Goal: Task Accomplishment & Management: Complete application form

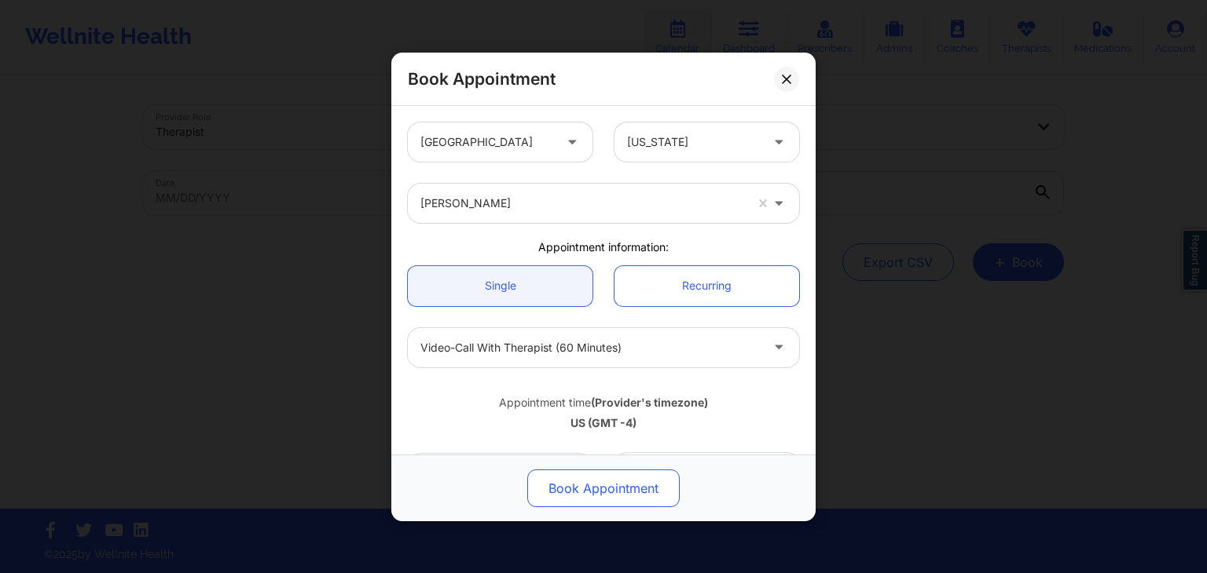
scroll to position [285, 0]
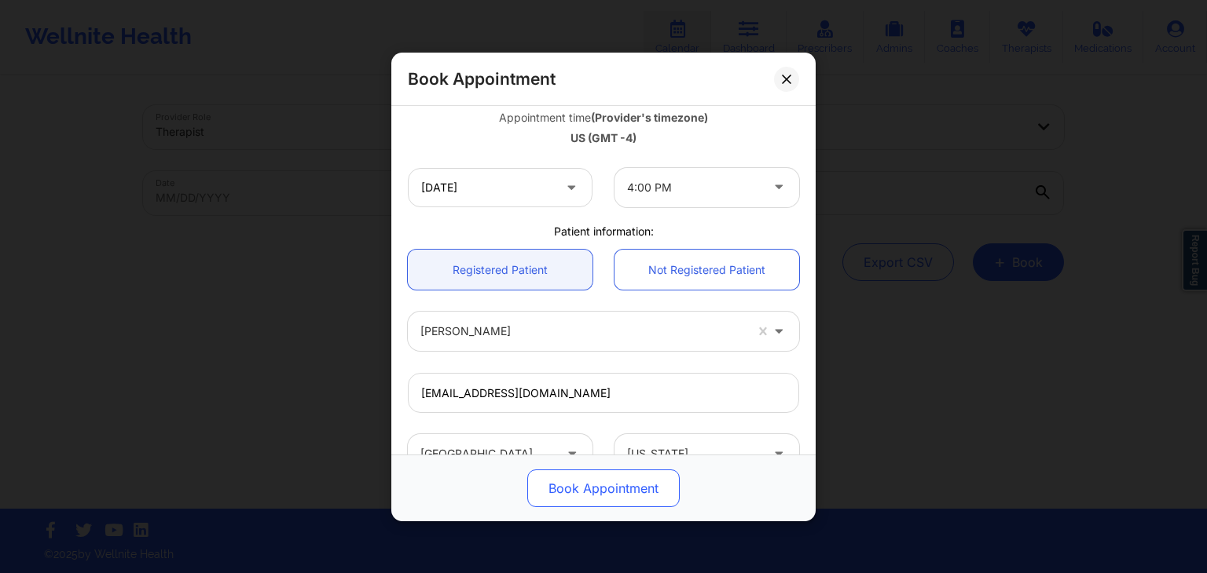
click at [615, 486] on button "Book Appointment" at bounding box center [603, 489] width 152 height 38
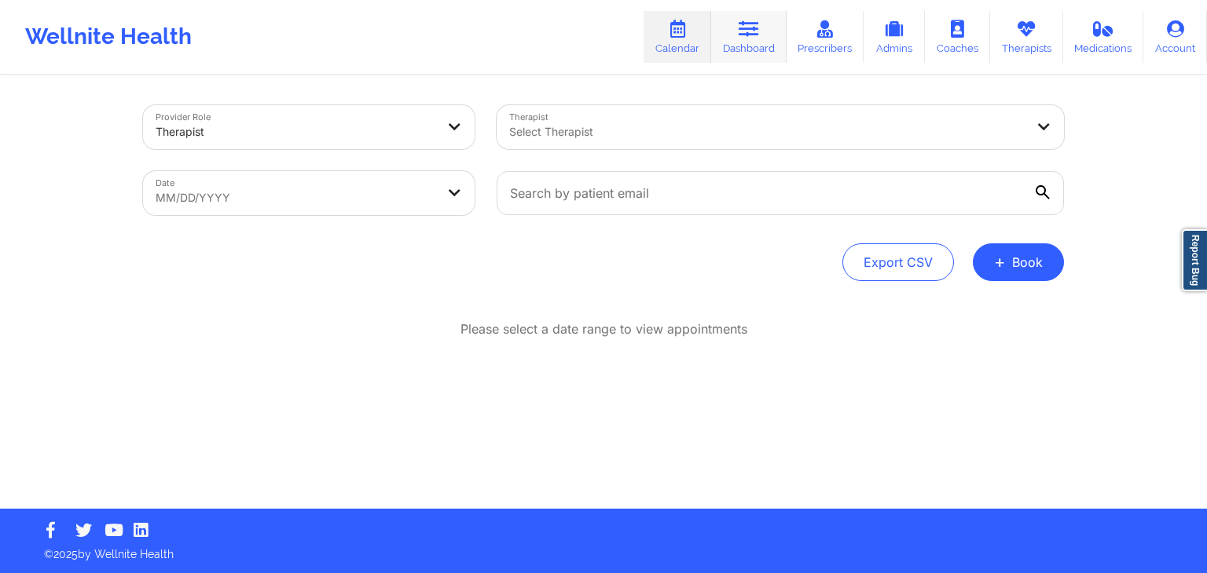
click at [757, 48] on link "Dashboard" at bounding box center [748, 37] width 75 height 52
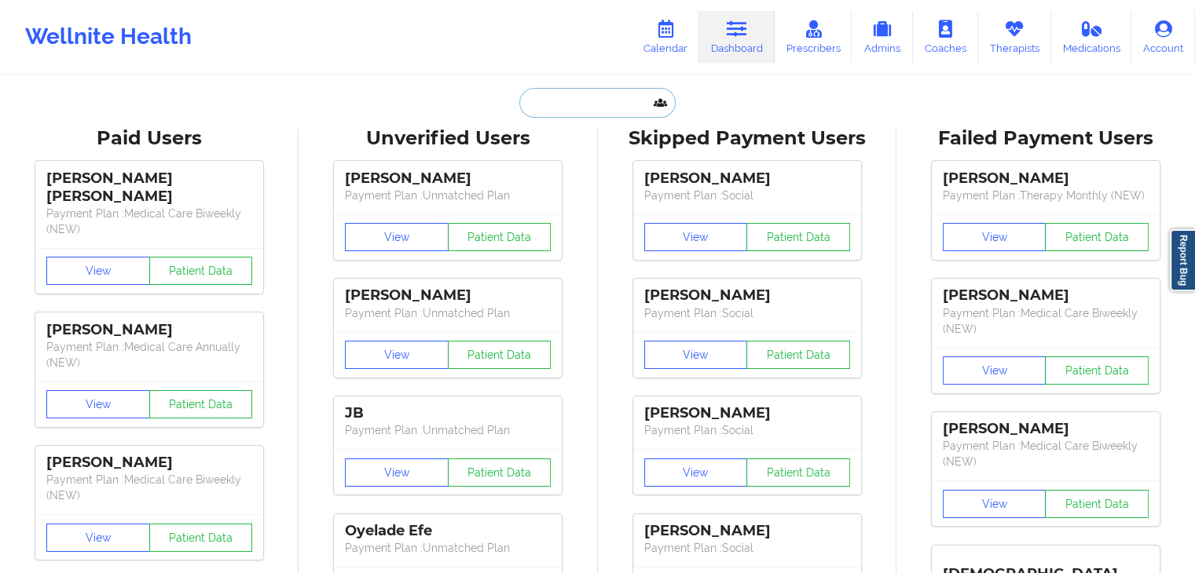
click at [550, 90] on input "text" at bounding box center [597, 103] width 156 height 30
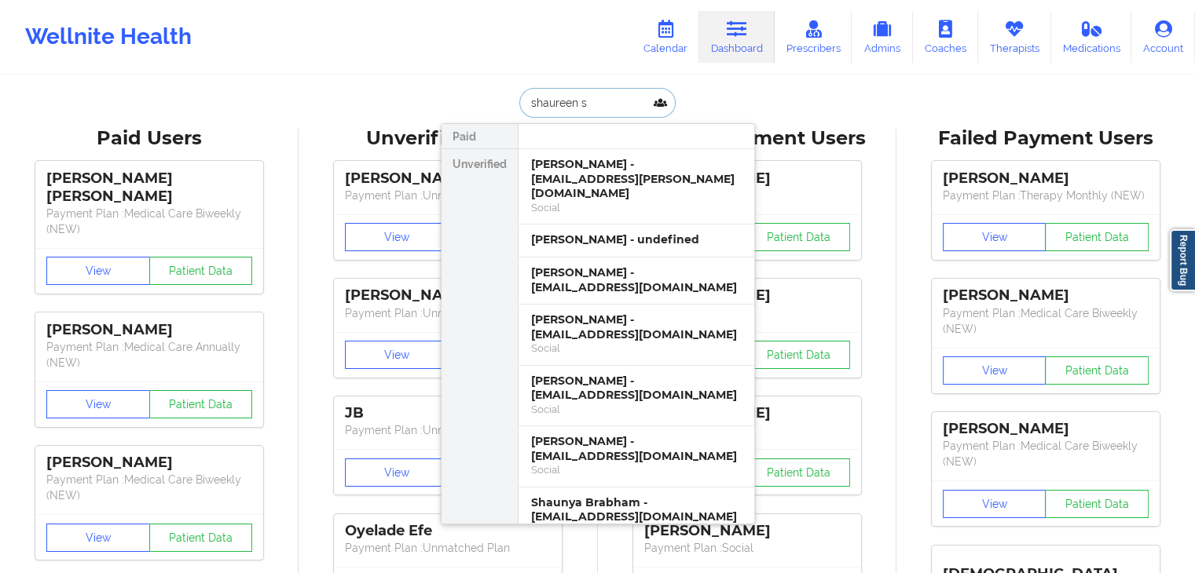
type input "shaureen sm"
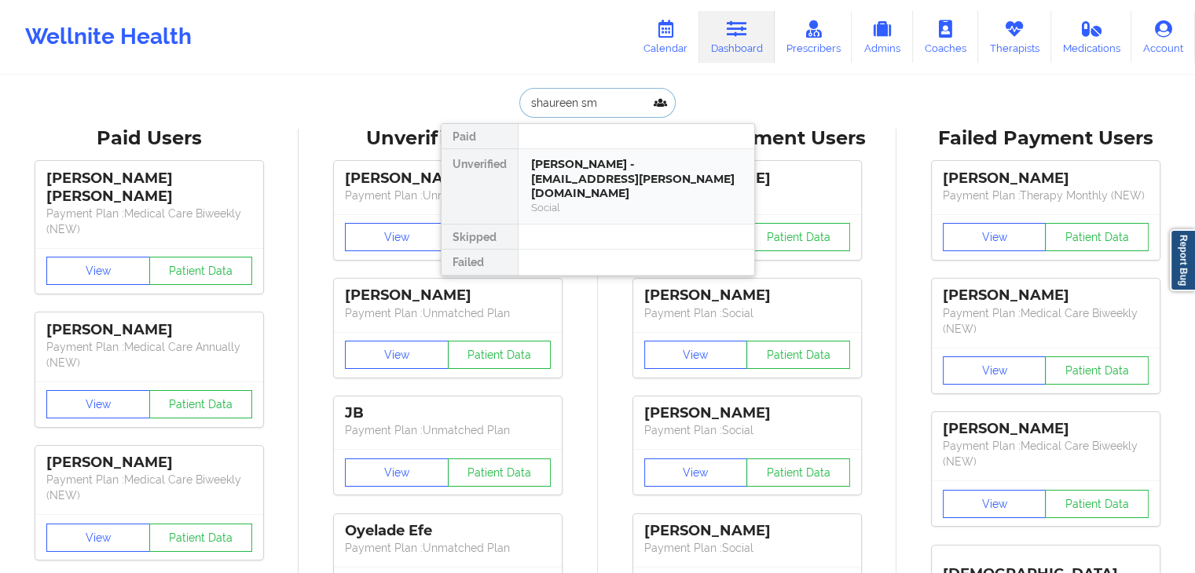
click at [607, 201] on div "Social" at bounding box center [636, 207] width 211 height 13
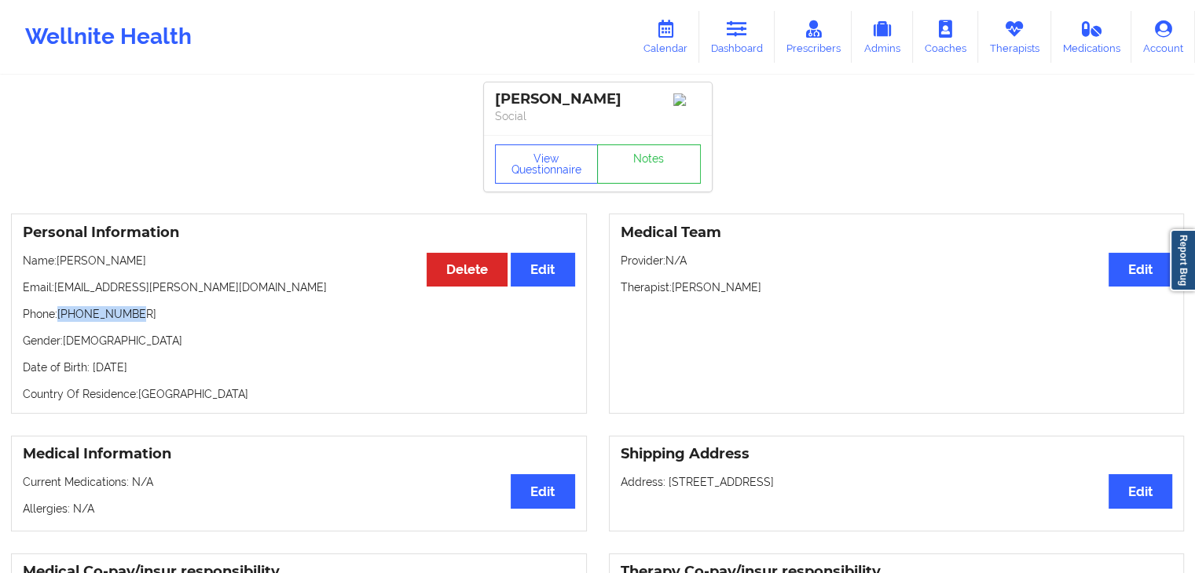
drag, startPoint x: 137, startPoint y: 314, endPoint x: 60, endPoint y: 319, distance: 77.9
click at [60, 319] on p "Phone: [PHONE_NUMBER]" at bounding box center [299, 314] width 552 height 16
copy p "[PHONE_NUMBER]"
drag, startPoint x: 204, startPoint y: 292, endPoint x: 57, endPoint y: 290, distance: 147.7
click at [57, 290] on p "Email: [EMAIL_ADDRESS][PERSON_NAME][DOMAIN_NAME]" at bounding box center [299, 288] width 552 height 16
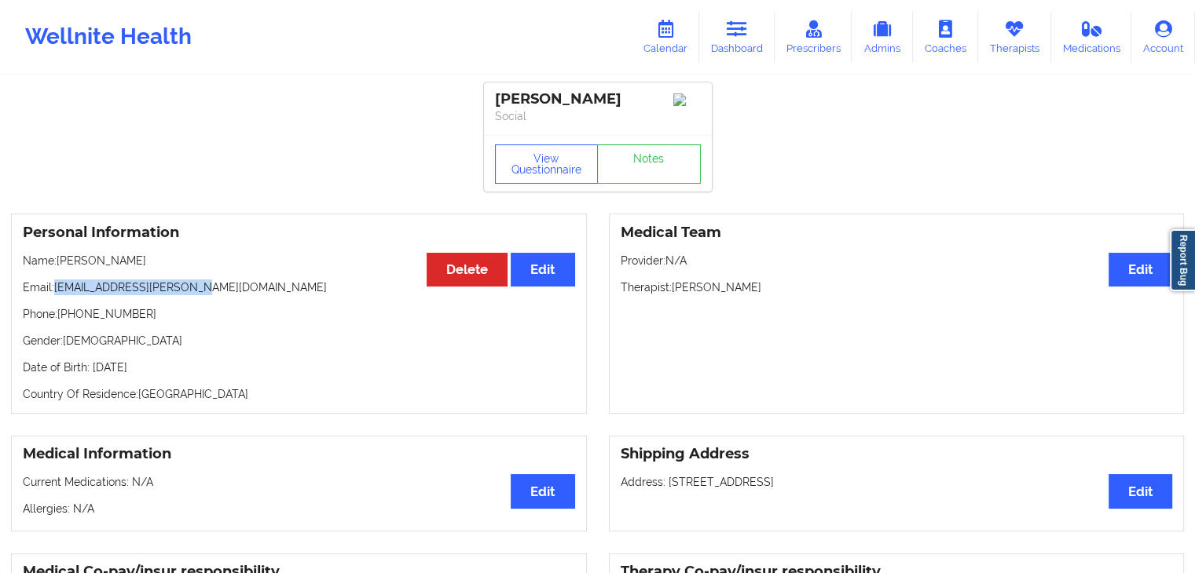
copy p "[EMAIL_ADDRESS][PERSON_NAME][DOMAIN_NAME]"
drag, startPoint x: 765, startPoint y: 296, endPoint x: 673, endPoint y: 296, distance: 91.9
click at [673, 295] on p "Therapist: [PERSON_NAME]" at bounding box center [897, 288] width 552 height 16
copy p "[PERSON_NAME]"
click at [760, 24] on link "Dashboard" at bounding box center [736, 37] width 75 height 52
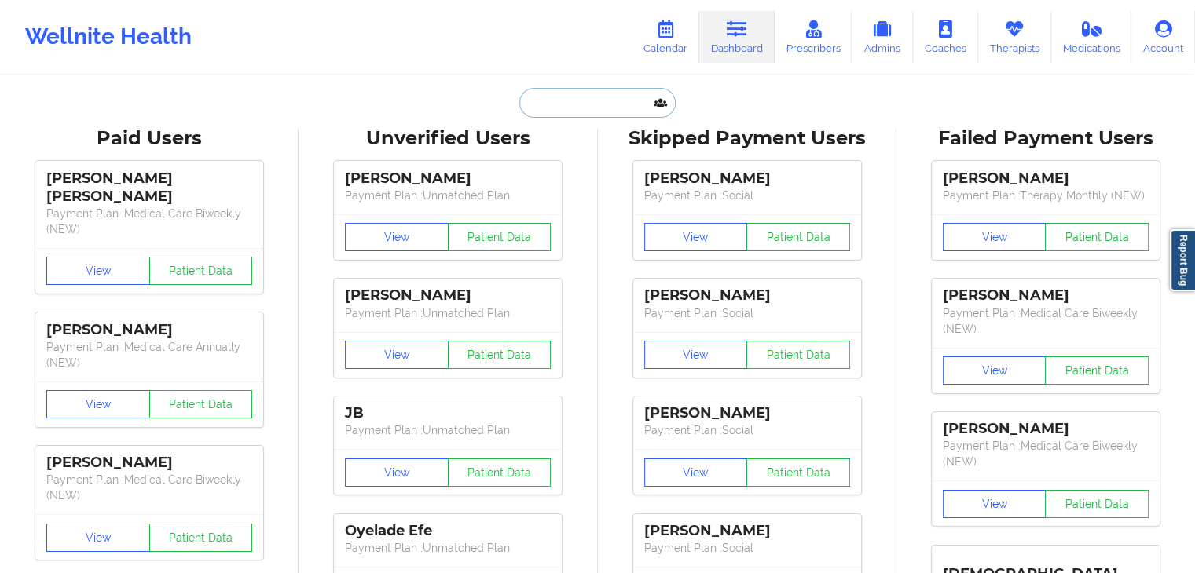
click at [559, 101] on input "text" at bounding box center [597, 103] width 156 height 30
paste input "5. DOUNYA BOURISS"
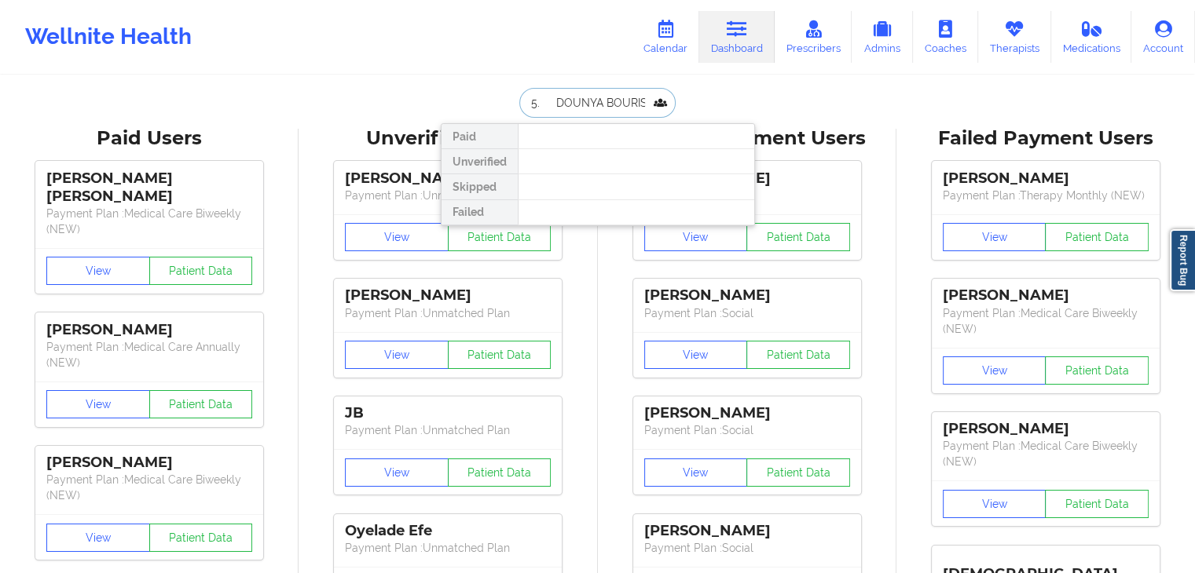
click at [548, 110] on input "5. DOUNYA BOURISS" at bounding box center [597, 103] width 156 height 30
click at [628, 104] on input "DOUNYA BOURISS" at bounding box center [597, 103] width 156 height 30
type input "DOUNYA"
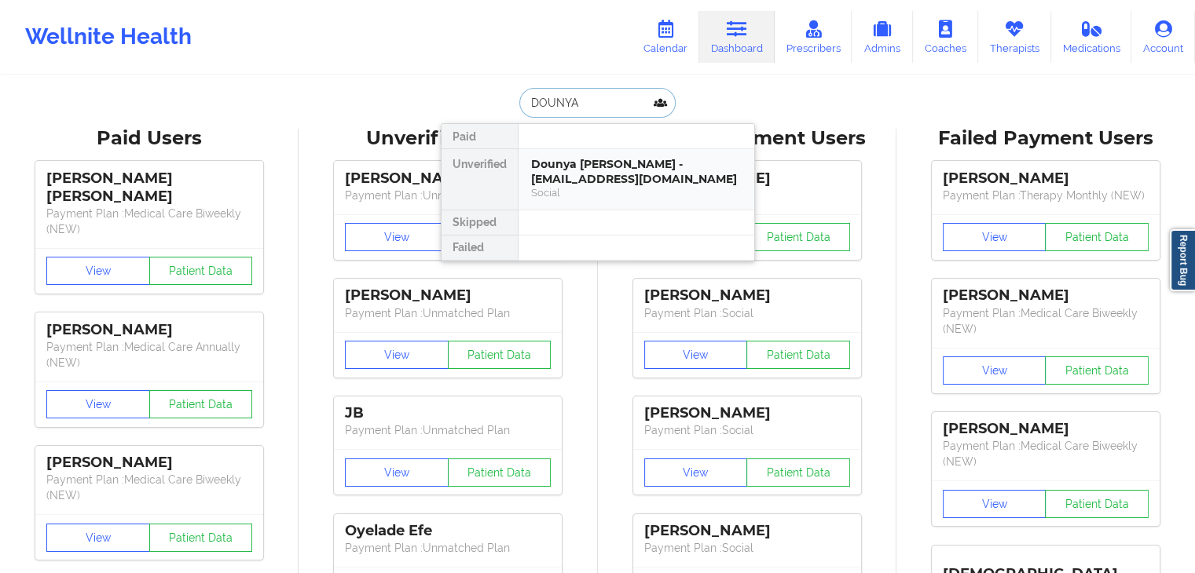
click at [627, 174] on div "Dounya [PERSON_NAME] - [EMAIL_ADDRESS][DOMAIN_NAME]" at bounding box center [636, 171] width 211 height 29
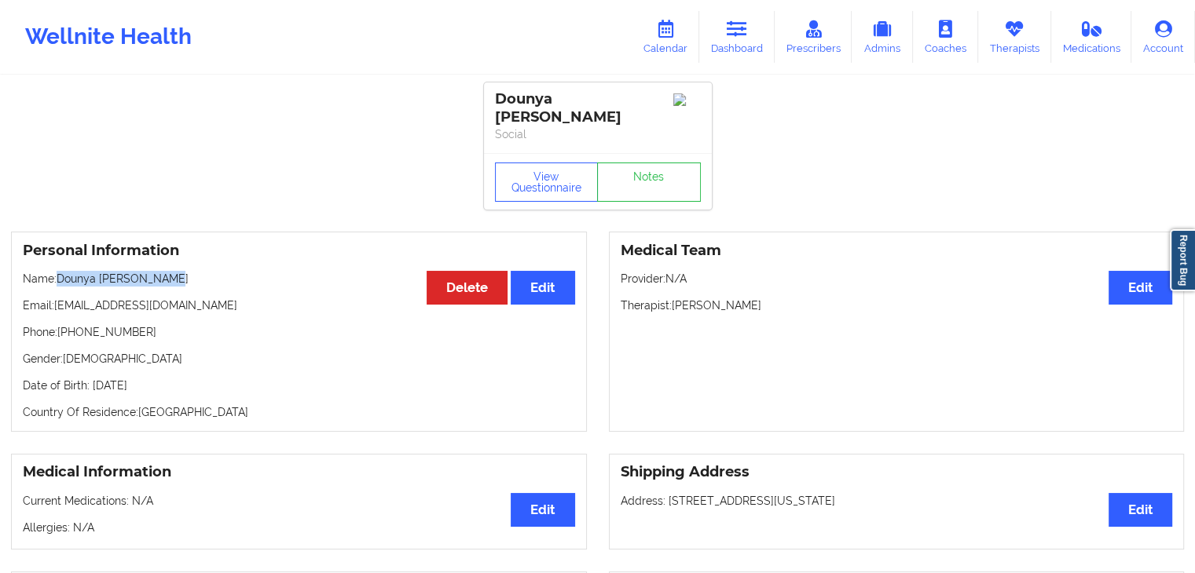
drag, startPoint x: 157, startPoint y: 268, endPoint x: 57, endPoint y: 265, distance: 99.8
click at [57, 271] on p "Name: [PERSON_NAME]" at bounding box center [299, 279] width 552 height 16
copy p "Dounya [PERSON_NAME]"
drag, startPoint x: 201, startPoint y: 291, endPoint x: 57, endPoint y: 293, distance: 143.8
click at [57, 298] on p "Email: [EMAIL_ADDRESS][DOMAIN_NAME]" at bounding box center [299, 306] width 552 height 16
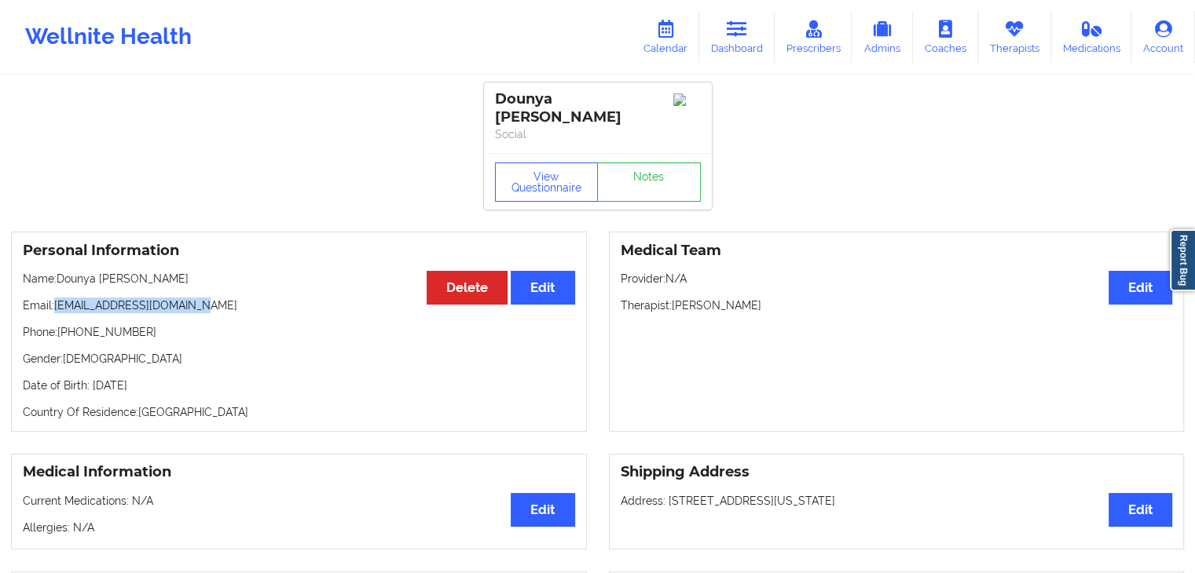
copy p "[EMAIL_ADDRESS][DOMAIN_NAME]"
drag, startPoint x: 140, startPoint y: 320, endPoint x: 70, endPoint y: 319, distance: 69.9
click at [70, 324] on p "Phone: [PHONE_NUMBER]" at bounding box center [299, 332] width 552 height 16
copy p "5612462301"
drag, startPoint x: 161, startPoint y: 261, endPoint x: 60, endPoint y: 258, distance: 101.4
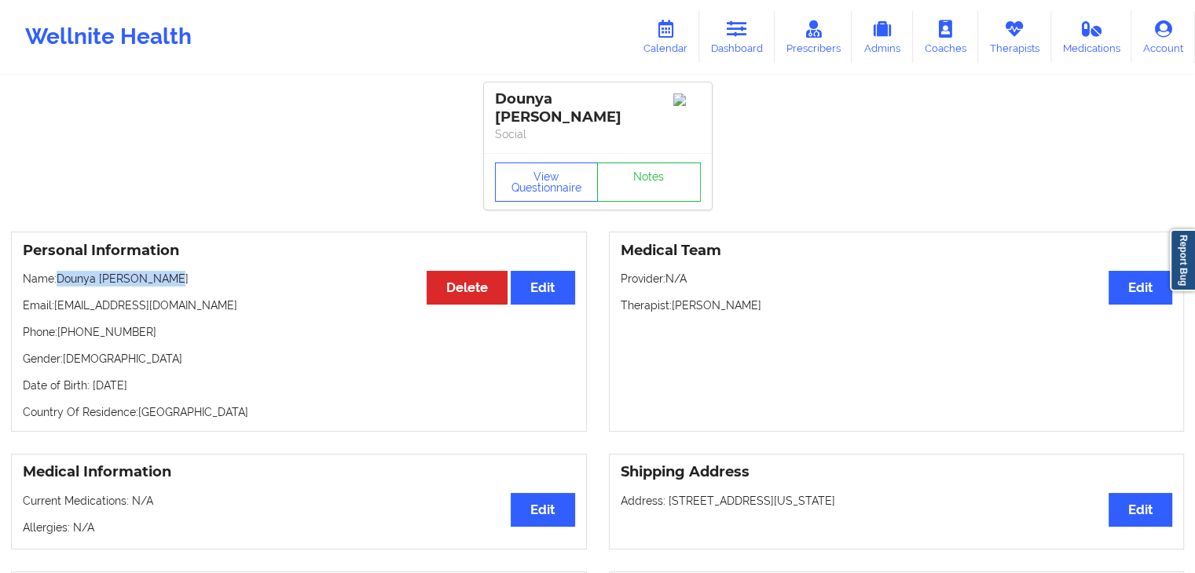
click at [60, 271] on p "Name: [PERSON_NAME]" at bounding box center [299, 279] width 552 height 16
copy p "Dounya [PERSON_NAME]"
click at [740, 55] on link "Dashboard" at bounding box center [736, 37] width 75 height 52
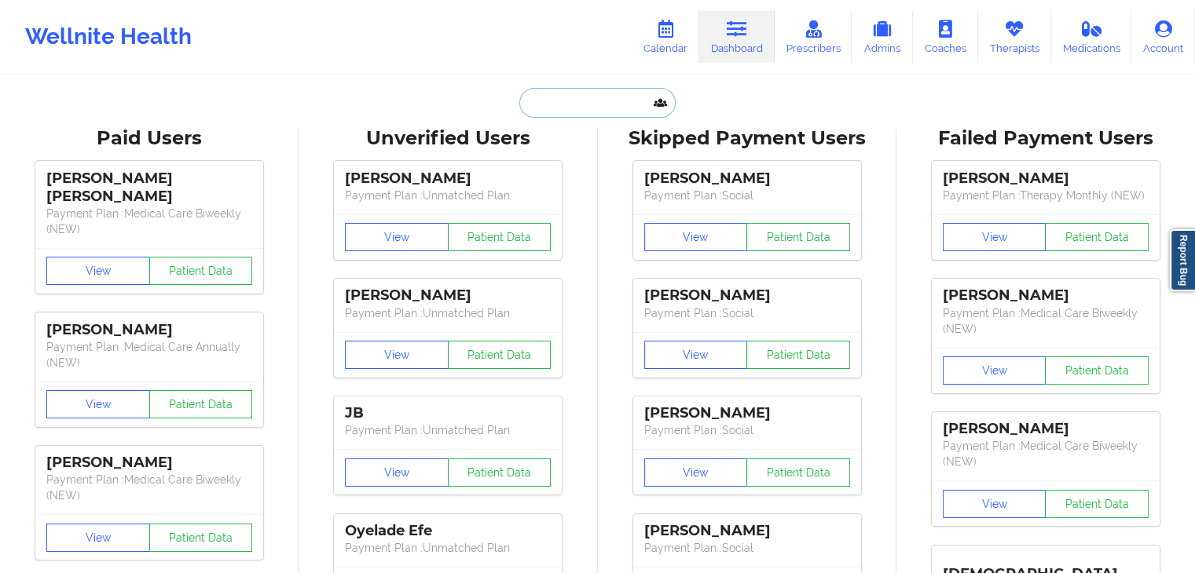
click at [572, 101] on input "text" at bounding box center [597, 103] width 156 height 30
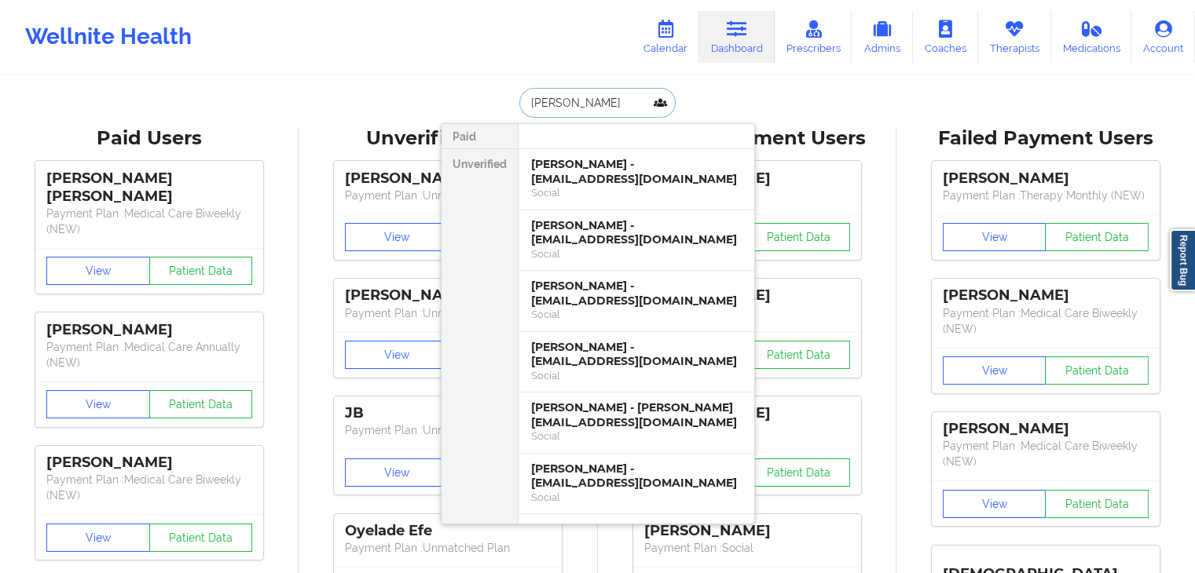
type input "[PERSON_NAME]"
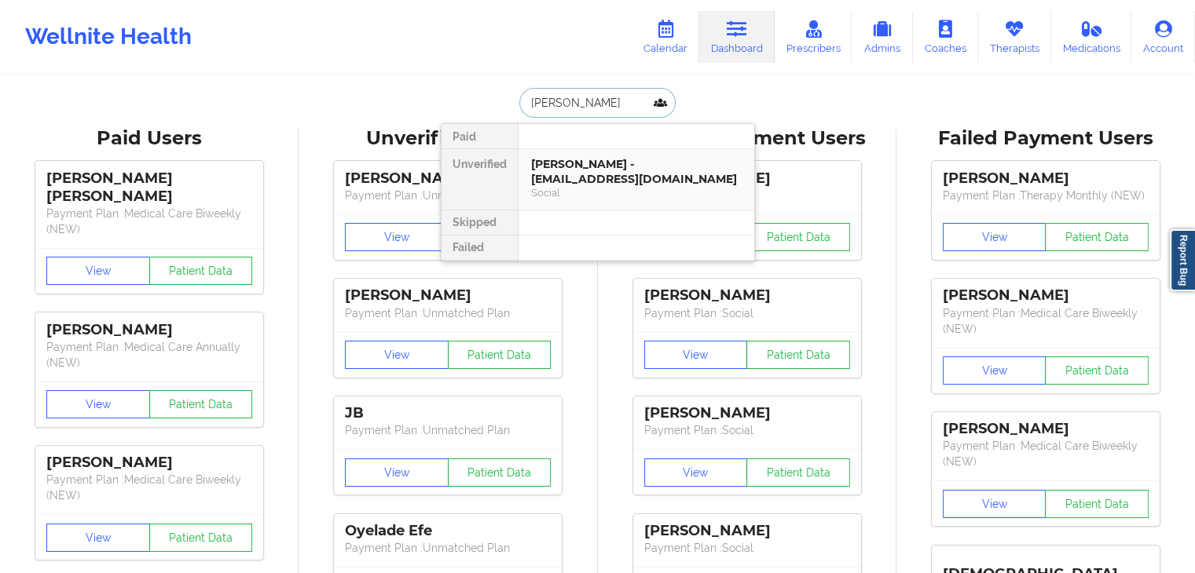
click at [614, 181] on div "[PERSON_NAME] - [EMAIL_ADDRESS][DOMAIN_NAME]" at bounding box center [636, 171] width 211 height 29
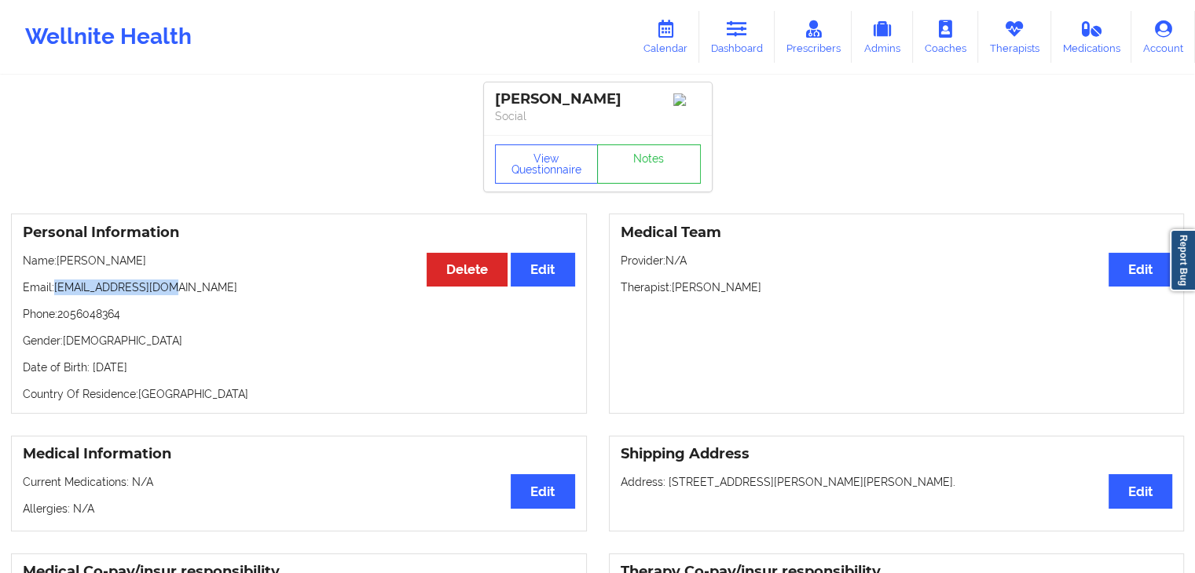
drag, startPoint x: 176, startPoint y: 292, endPoint x: 55, endPoint y: 293, distance: 121.0
click at [55, 293] on p "Email: [EMAIL_ADDRESS][DOMAIN_NAME]" at bounding box center [299, 288] width 552 height 16
copy p "[EMAIL_ADDRESS][DOMAIN_NAME]"
click at [717, 36] on link "Dashboard" at bounding box center [736, 37] width 75 height 52
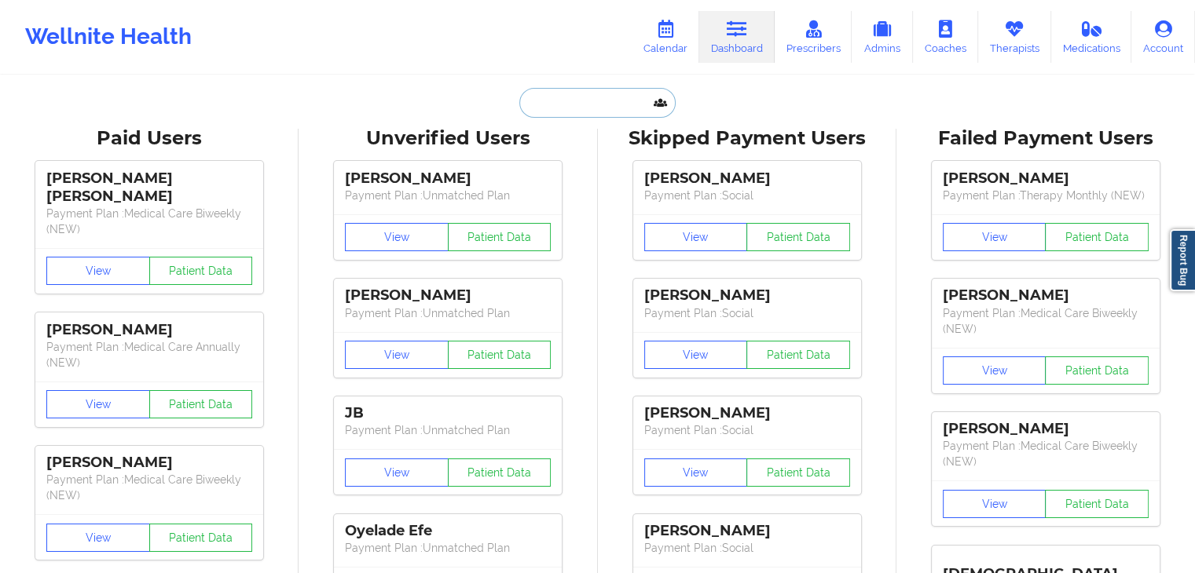
click at [547, 107] on input "text" at bounding box center [597, 103] width 156 height 30
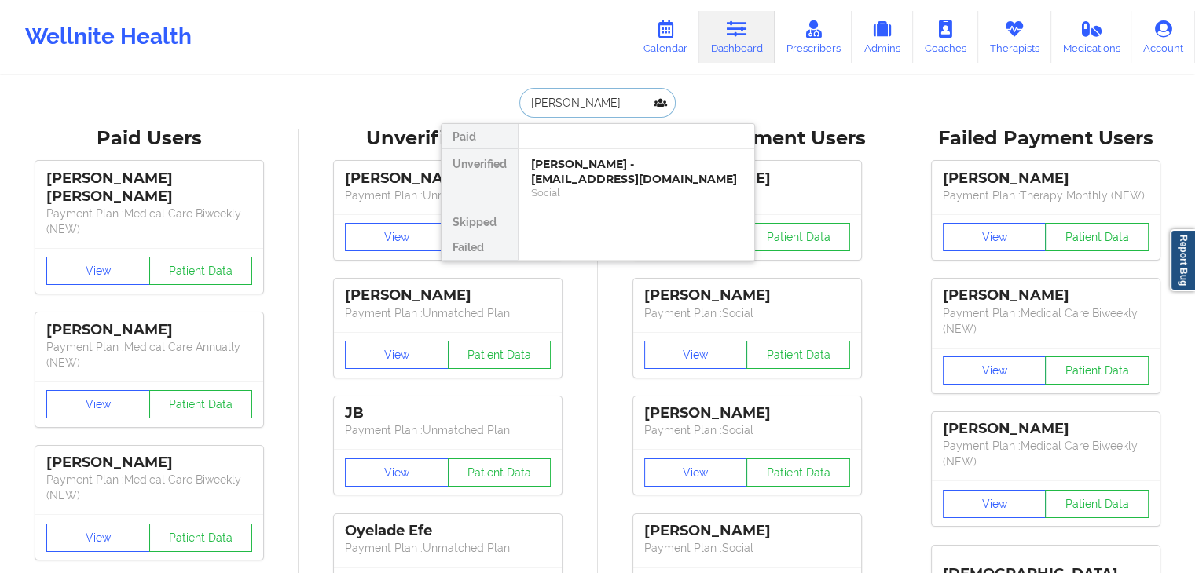
type input "[PERSON_NAME]"
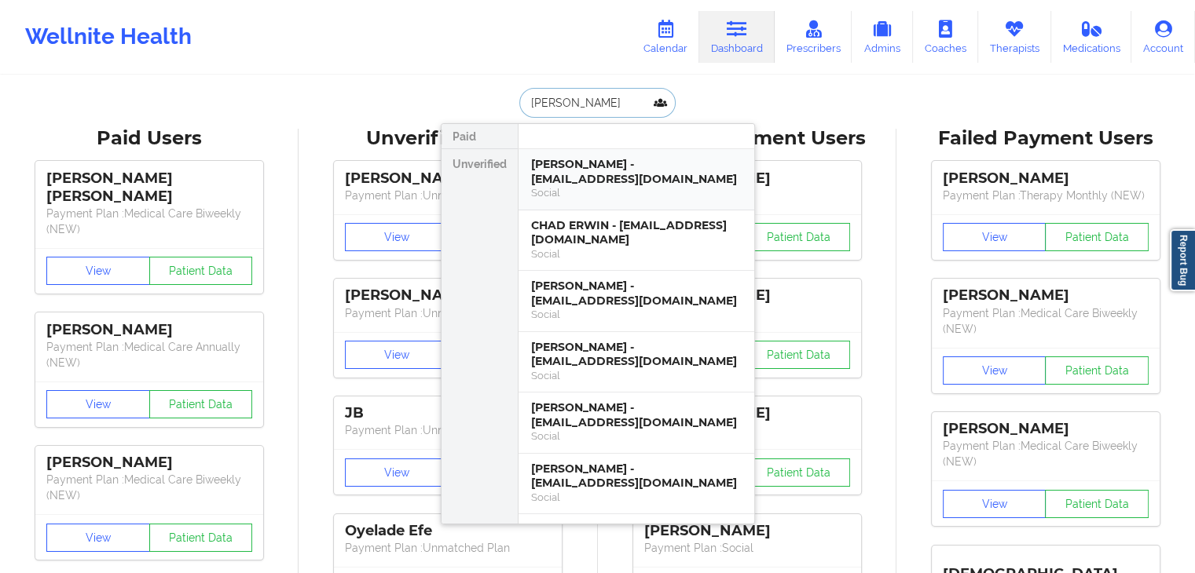
click at [657, 188] on div "Social" at bounding box center [636, 192] width 211 height 13
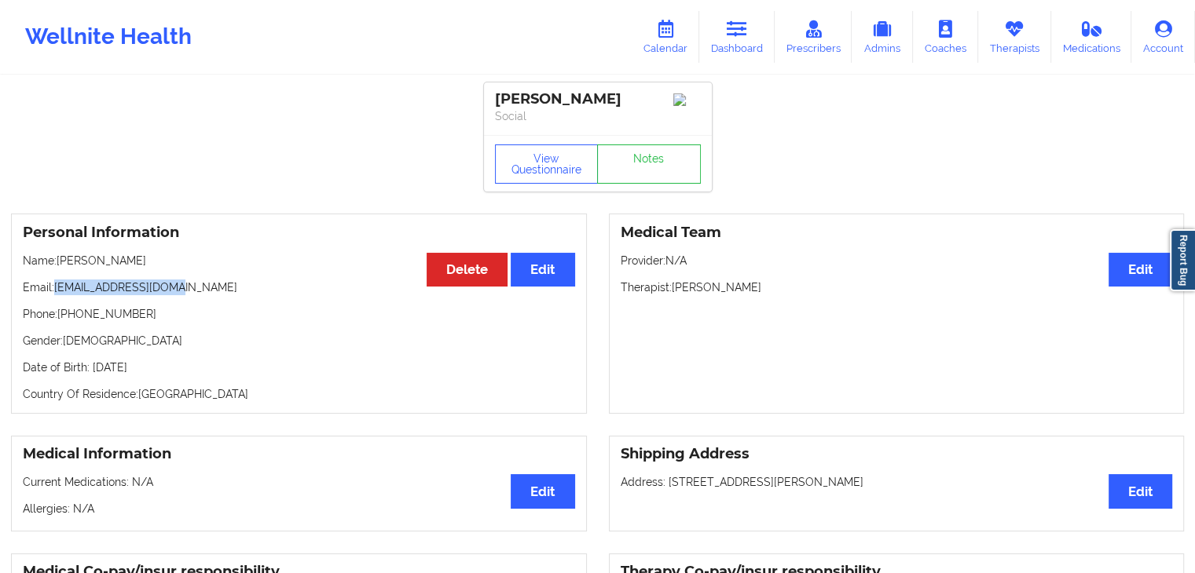
drag, startPoint x: 182, startPoint y: 287, endPoint x: 57, endPoint y: 286, distance: 125.7
click at [57, 286] on p "Email: [EMAIL_ADDRESS][DOMAIN_NAME]" at bounding box center [299, 288] width 552 height 16
copy p "[EMAIL_ADDRESS][DOMAIN_NAME]"
click at [760, 40] on link "Dashboard" at bounding box center [736, 37] width 75 height 52
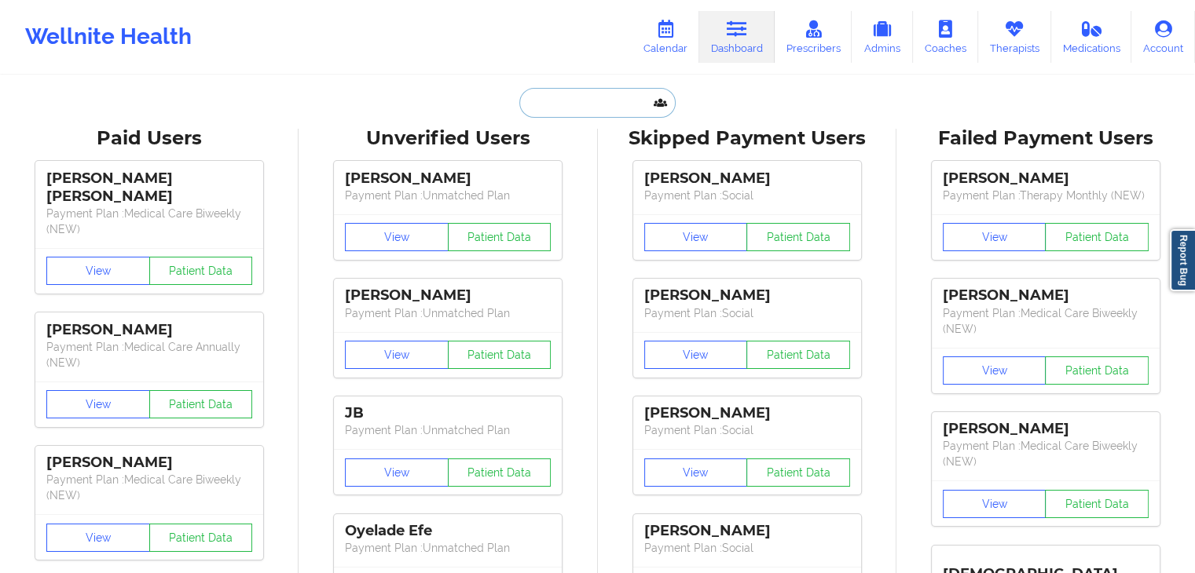
click at [588, 95] on input "text" at bounding box center [597, 103] width 156 height 30
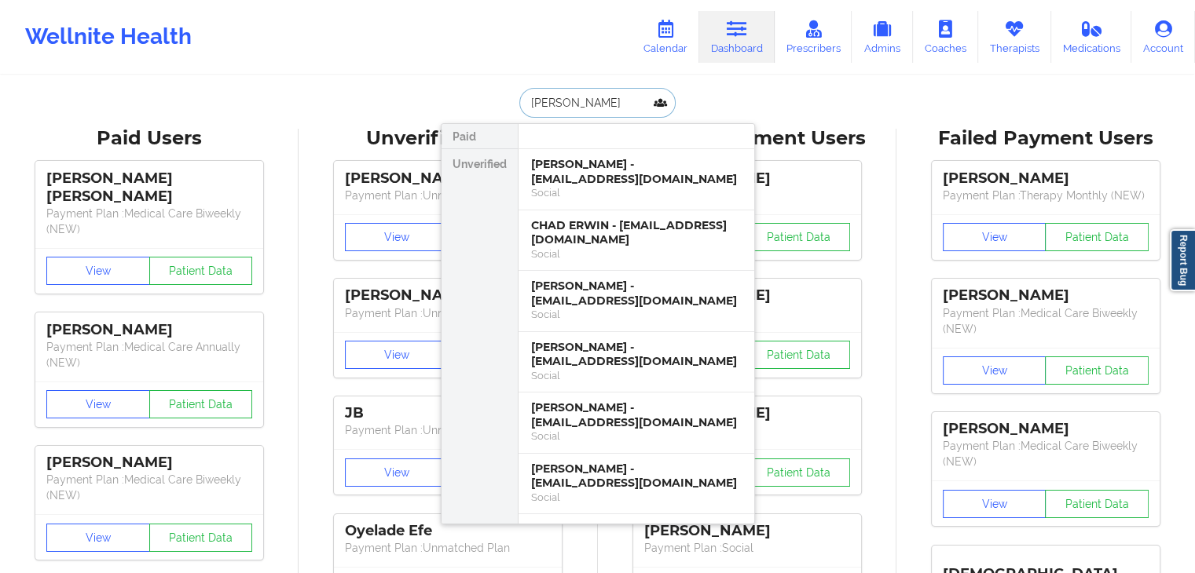
type input "[PERSON_NAME]"
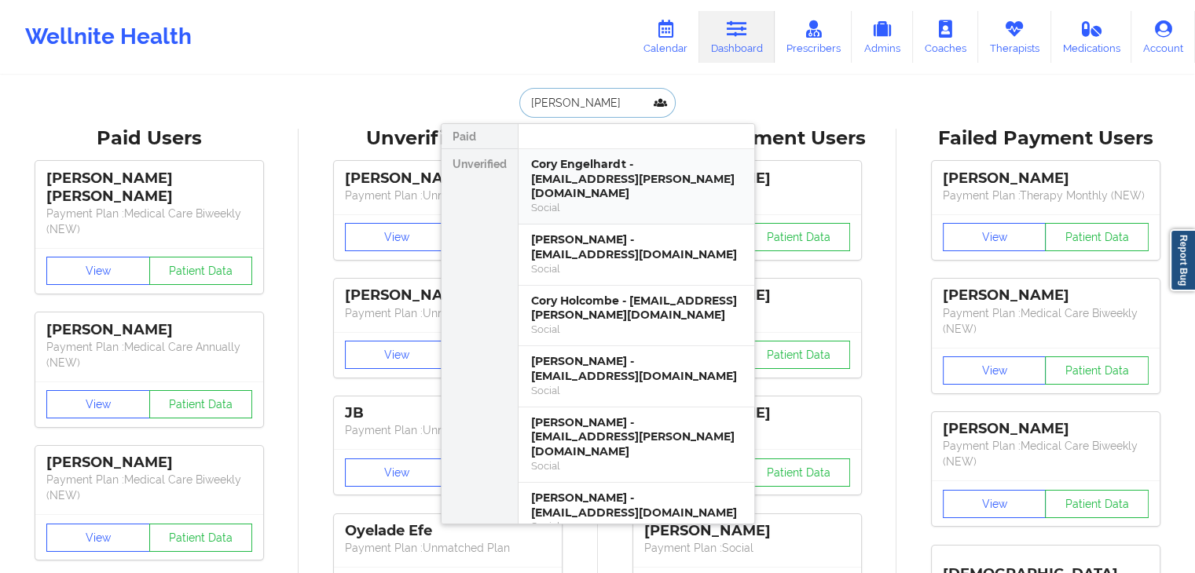
click at [618, 174] on div "Cory Engelhardt - [EMAIL_ADDRESS][PERSON_NAME][DOMAIN_NAME]" at bounding box center [636, 179] width 211 height 44
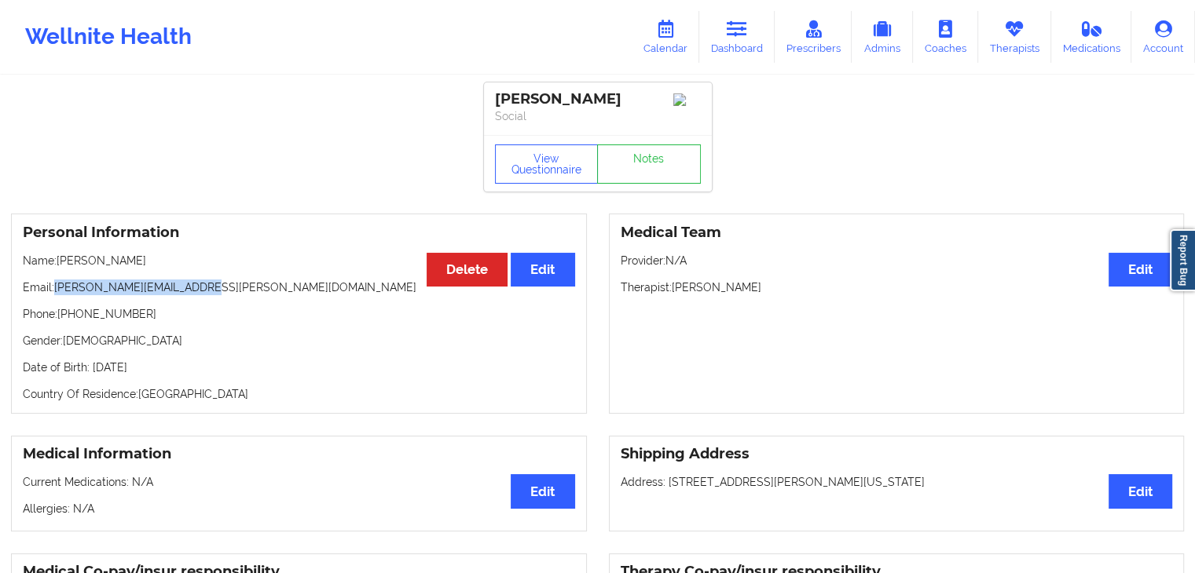
drag, startPoint x: 202, startPoint y: 289, endPoint x: 58, endPoint y: 296, distance: 143.9
click at [58, 295] on p "Email: [PERSON_NAME][EMAIL_ADDRESS][PERSON_NAME][DOMAIN_NAME]" at bounding box center [299, 288] width 552 height 16
copy p "[PERSON_NAME][EMAIL_ADDRESS][PERSON_NAME][DOMAIN_NAME]"
click at [753, 37] on link "Dashboard" at bounding box center [736, 37] width 75 height 52
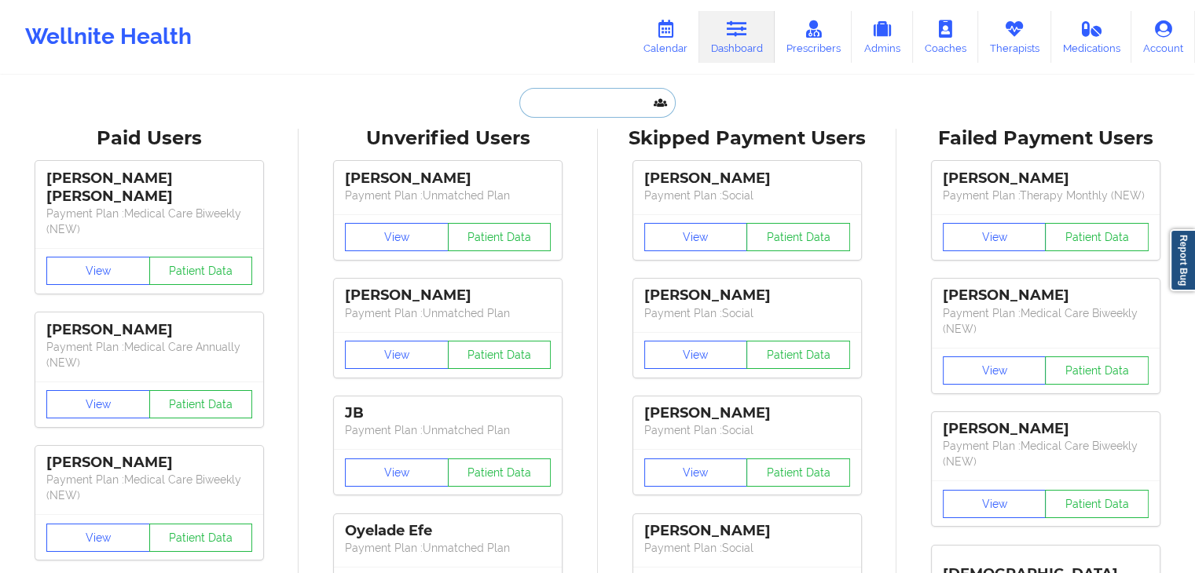
click at [540, 101] on input "text" at bounding box center [597, 103] width 156 height 30
paste input "[PERSON_NAME] [PERSON_NAME]"
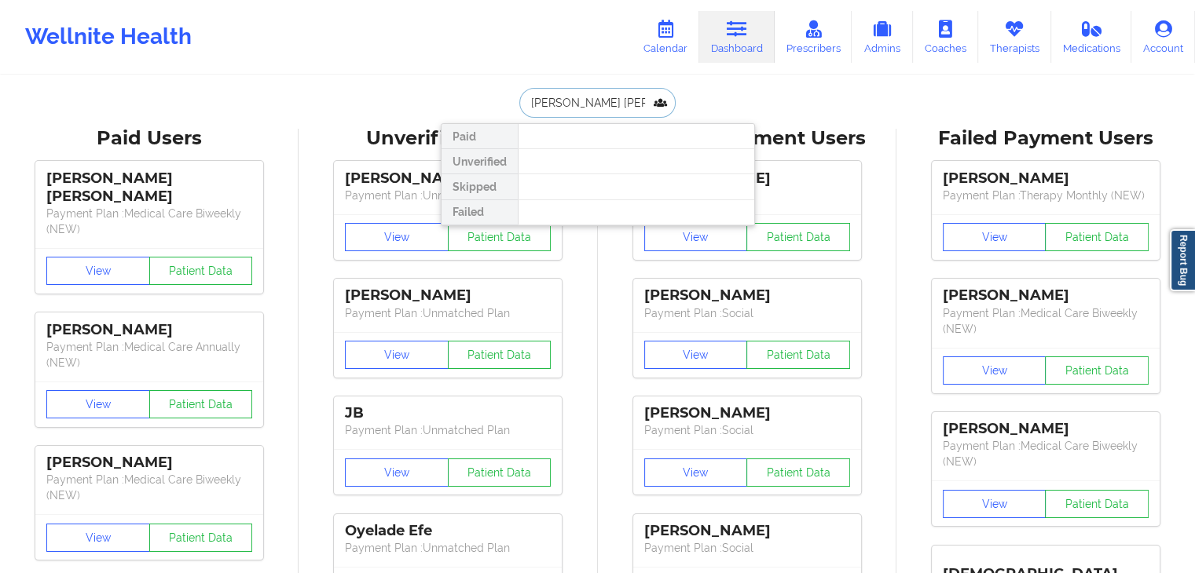
click at [576, 104] on input "[PERSON_NAME] [PERSON_NAME]" at bounding box center [597, 103] width 156 height 30
click at [607, 100] on input "[PERSON_NAME]" at bounding box center [597, 103] width 156 height 30
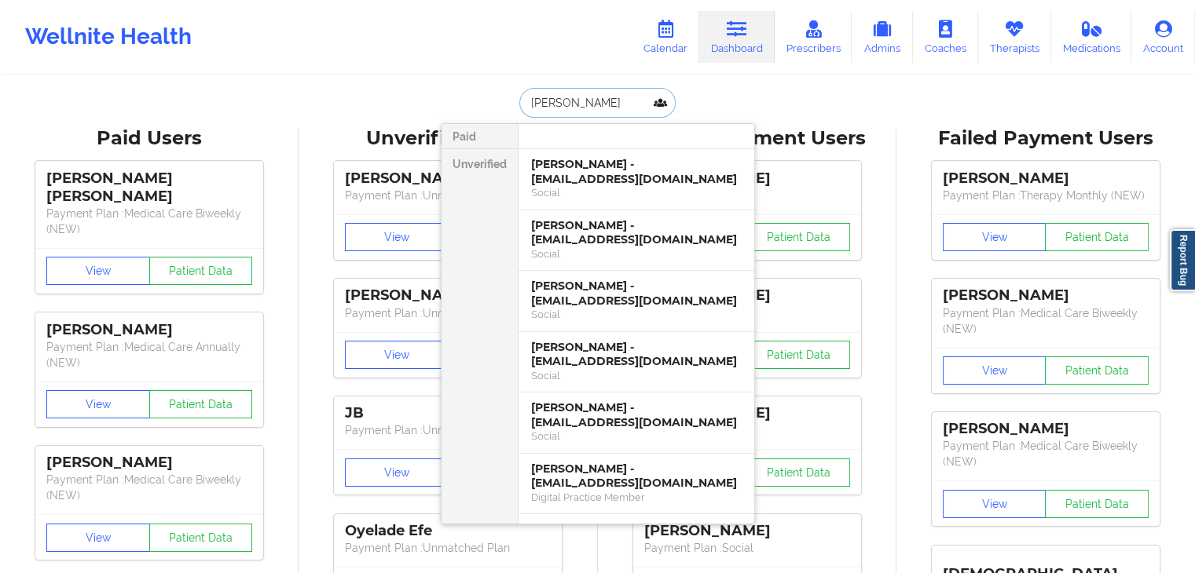
type input "[PERSON_NAME]"
click at [626, 284] on div "[PERSON_NAME] - [EMAIL_ADDRESS][DOMAIN_NAME]" at bounding box center [636, 293] width 211 height 29
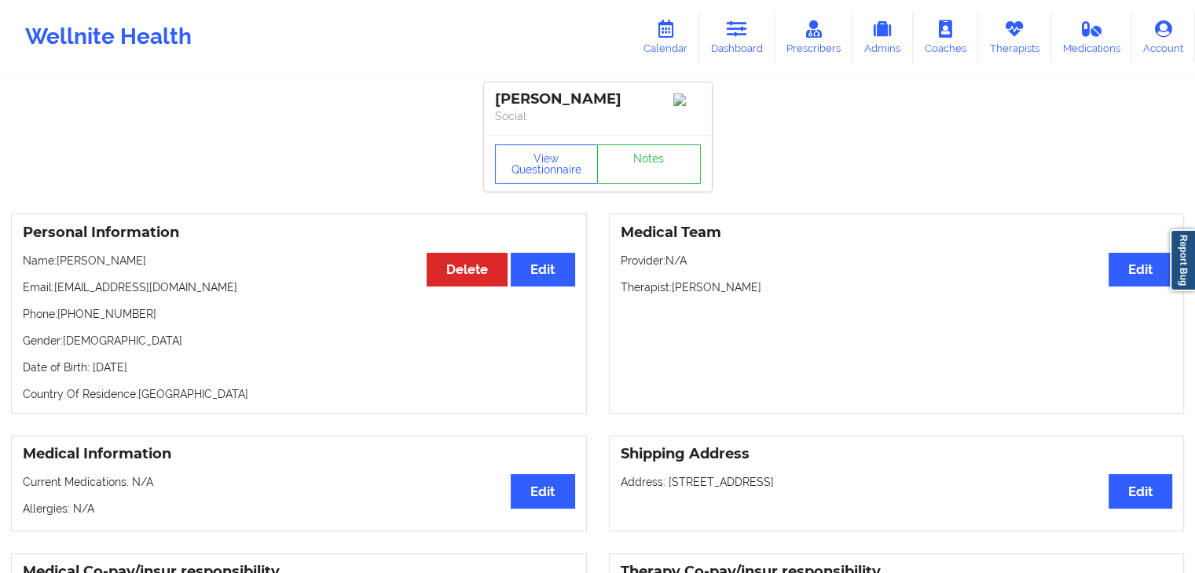
drag, startPoint x: 754, startPoint y: 290, endPoint x: 672, endPoint y: 291, distance: 81.7
click at [672, 291] on p "Therapist: [PERSON_NAME]" at bounding box center [897, 288] width 552 height 16
click at [999, 51] on link "Therapists" at bounding box center [1014, 37] width 73 height 52
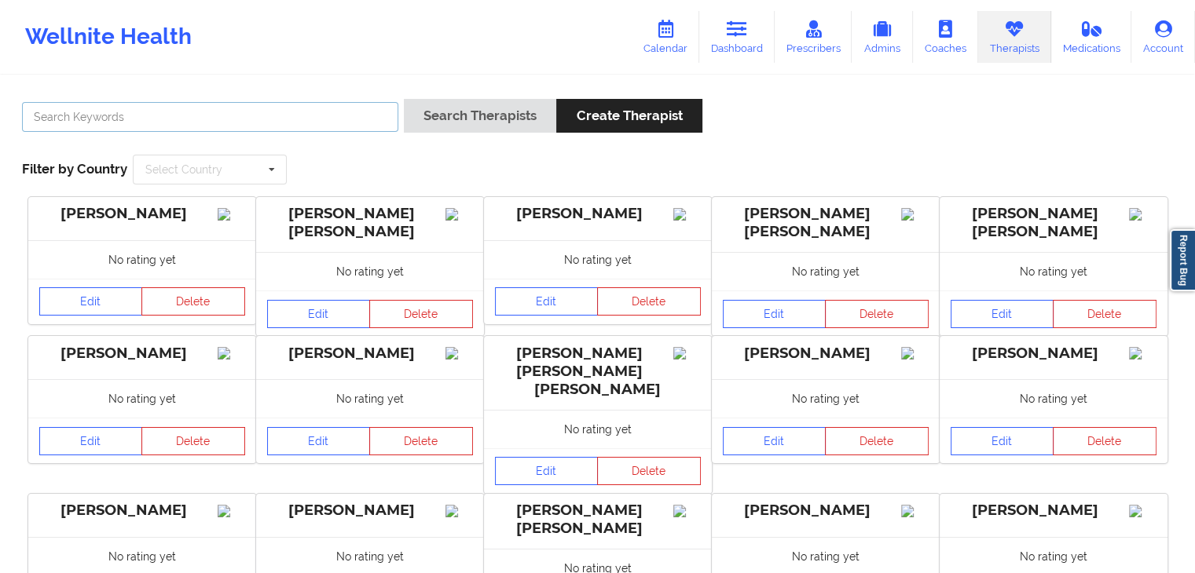
click at [330, 121] on input "text" at bounding box center [210, 117] width 376 height 30
paste input "[PERSON_NAME]"
type input "[PERSON_NAME]"
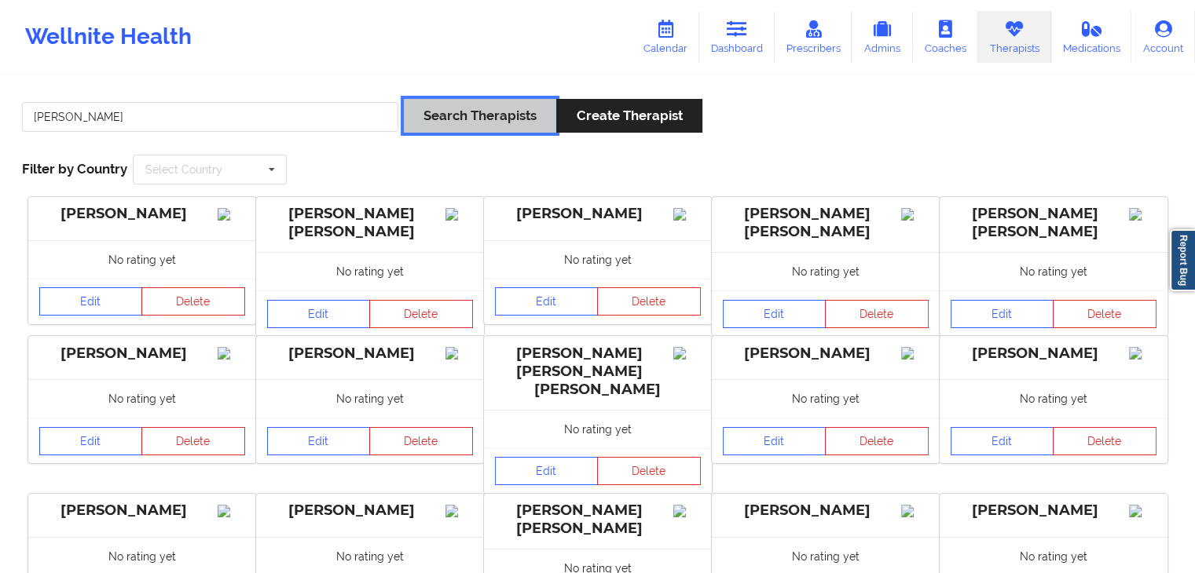
click at [502, 113] on button "Search Therapists" at bounding box center [480, 116] width 152 height 34
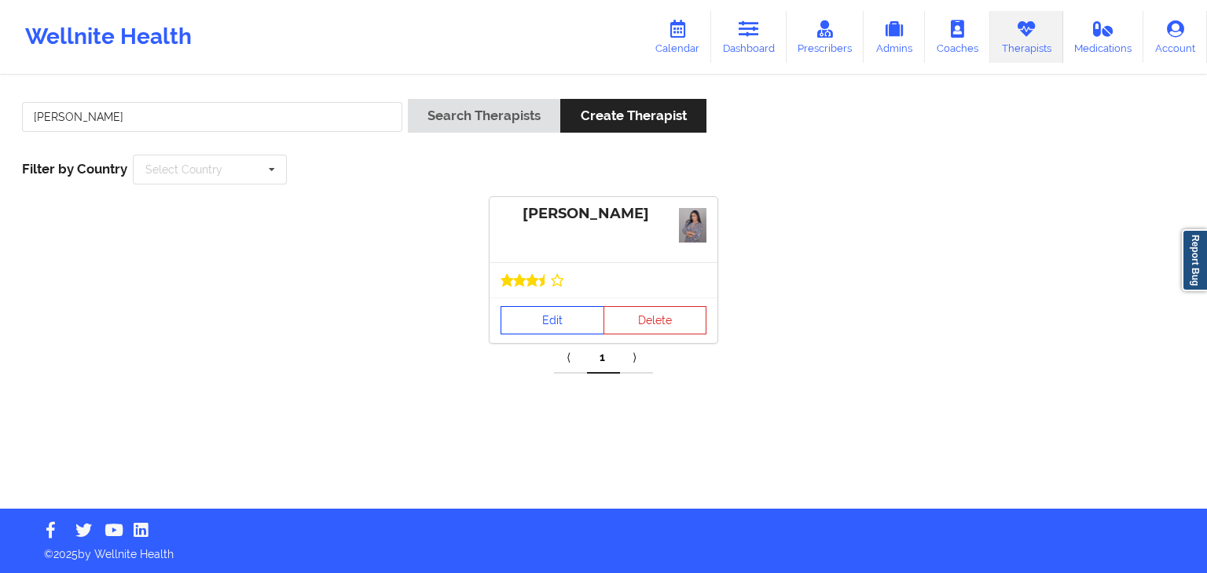
click at [551, 320] on link "Edit" at bounding box center [552, 320] width 104 height 28
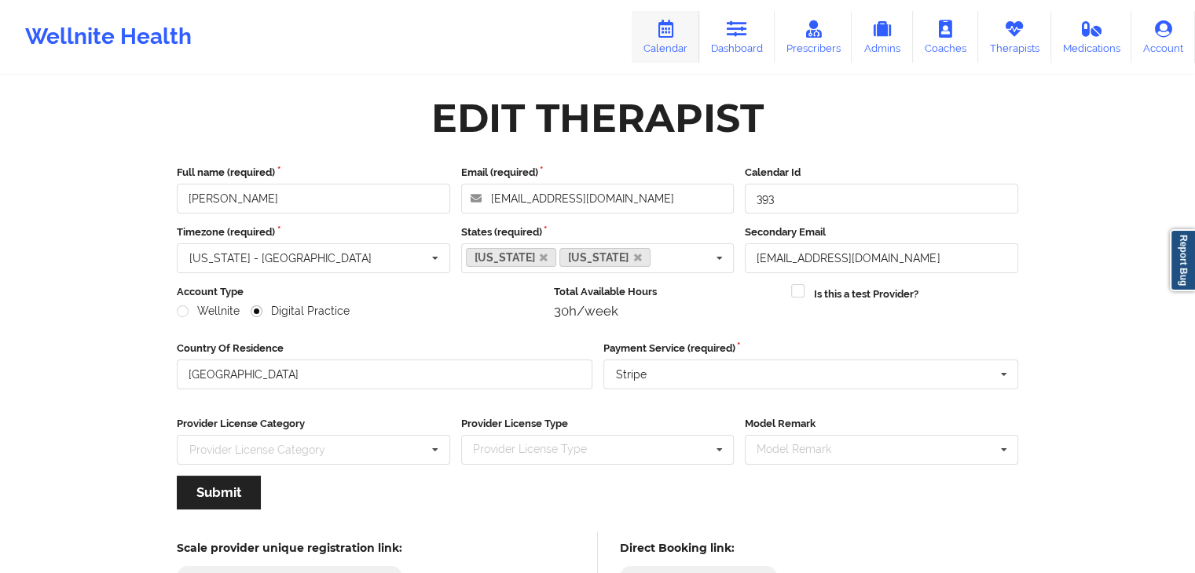
click at [669, 42] on link "Calendar" at bounding box center [666, 37] width 68 height 52
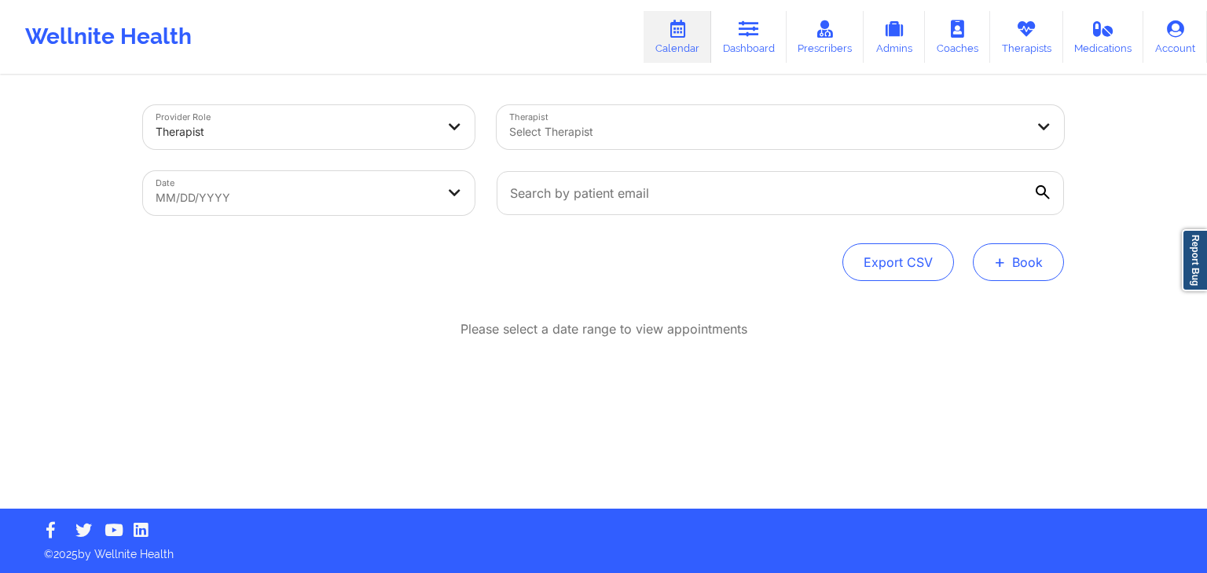
click at [1024, 269] on button "+ Book" at bounding box center [1017, 263] width 91 height 38
click at [1013, 299] on button "Therapy Session" at bounding box center [992, 312] width 120 height 26
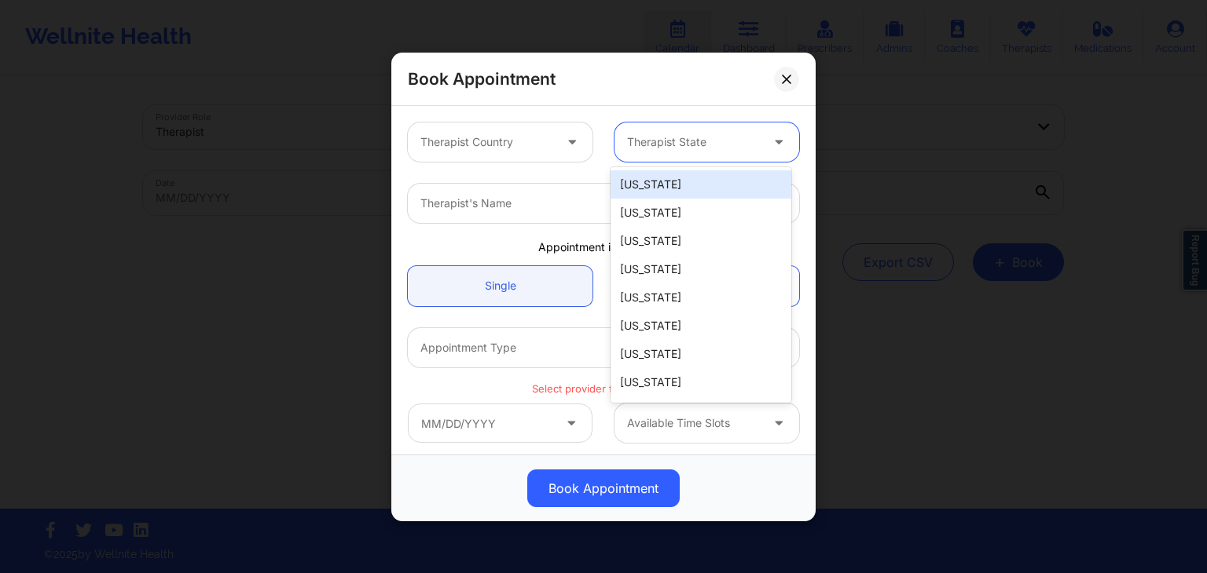
click at [647, 133] on div at bounding box center [693, 142] width 133 height 19
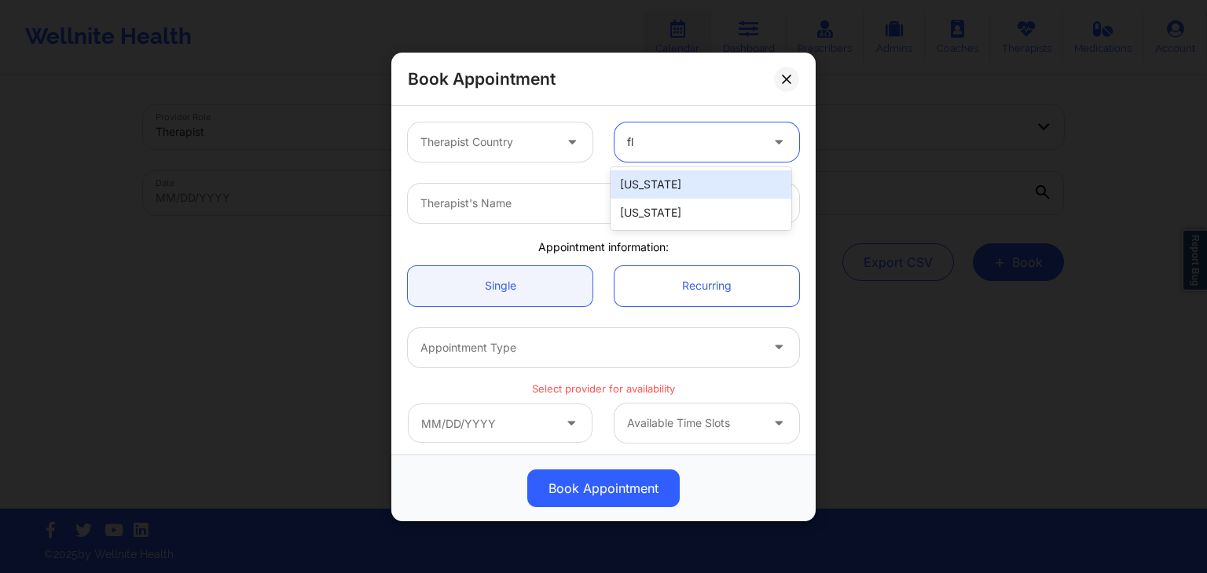
type input "flo"
click at [647, 190] on div "[US_STATE]" at bounding box center [700, 184] width 181 height 28
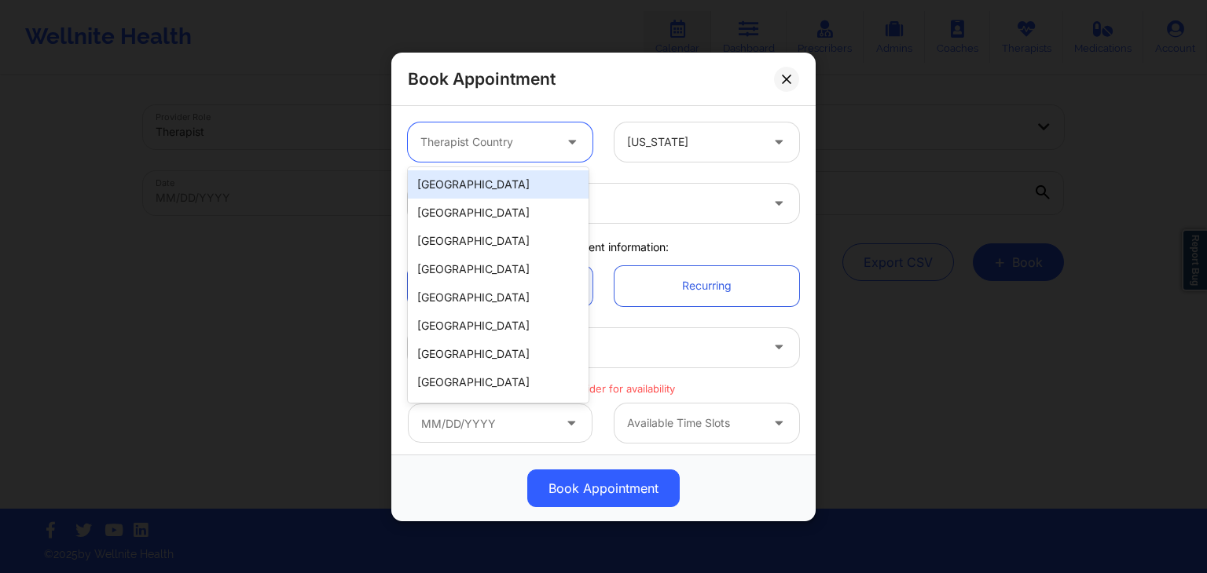
click at [515, 142] on div at bounding box center [486, 142] width 133 height 19
click at [509, 185] on div "[GEOGRAPHIC_DATA]" at bounding box center [498, 184] width 181 height 28
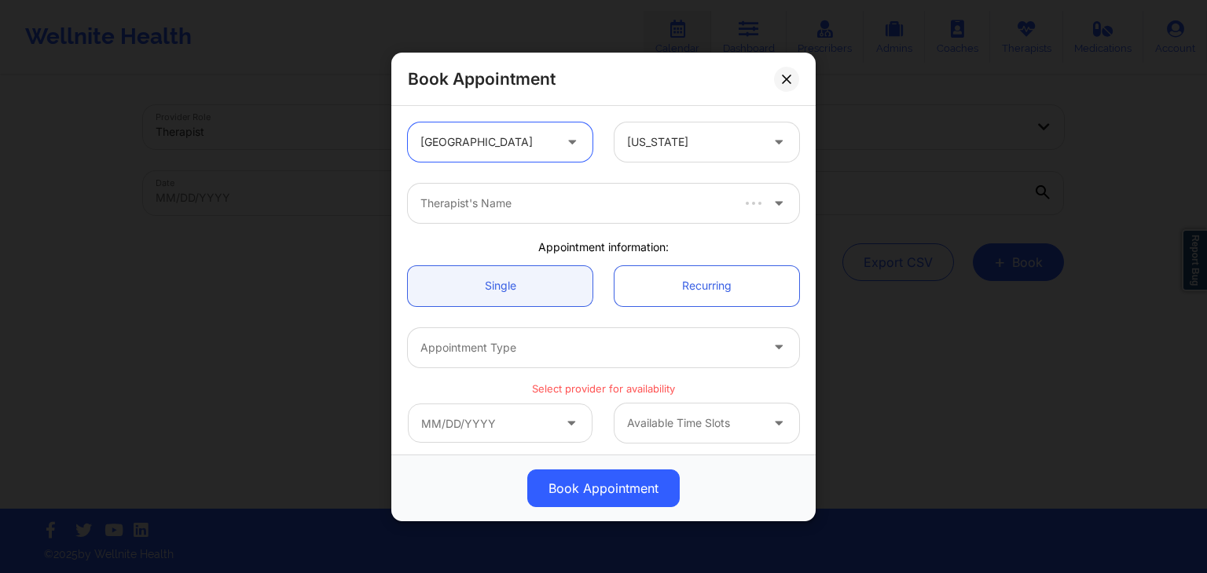
click at [507, 200] on div at bounding box center [574, 203] width 308 height 19
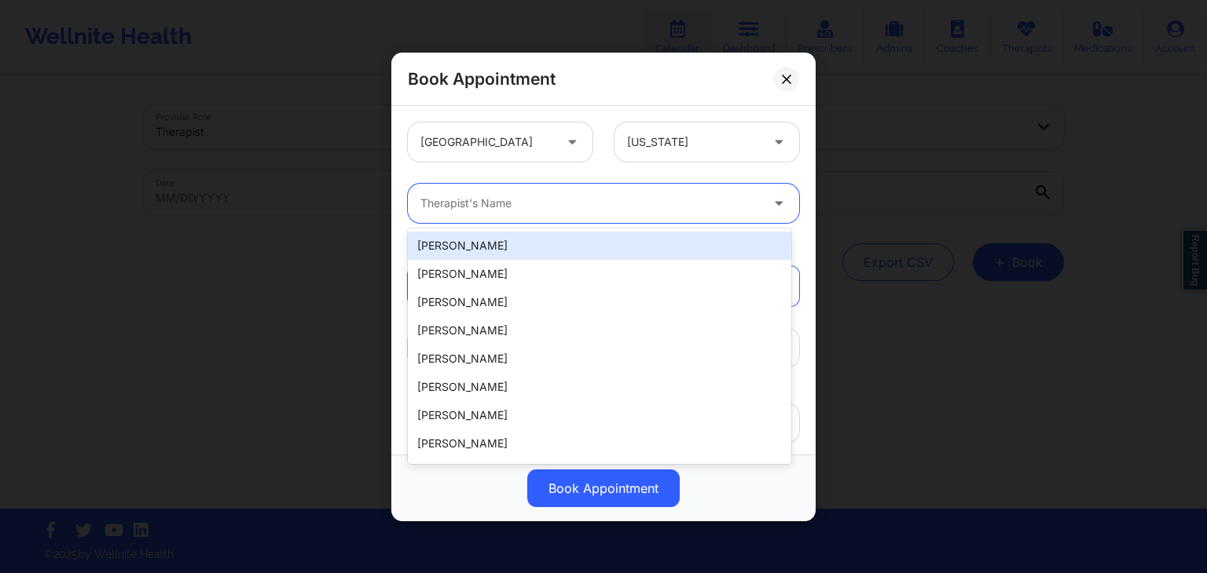
paste input "[PERSON_NAME]"
type input "[PERSON_NAME]"
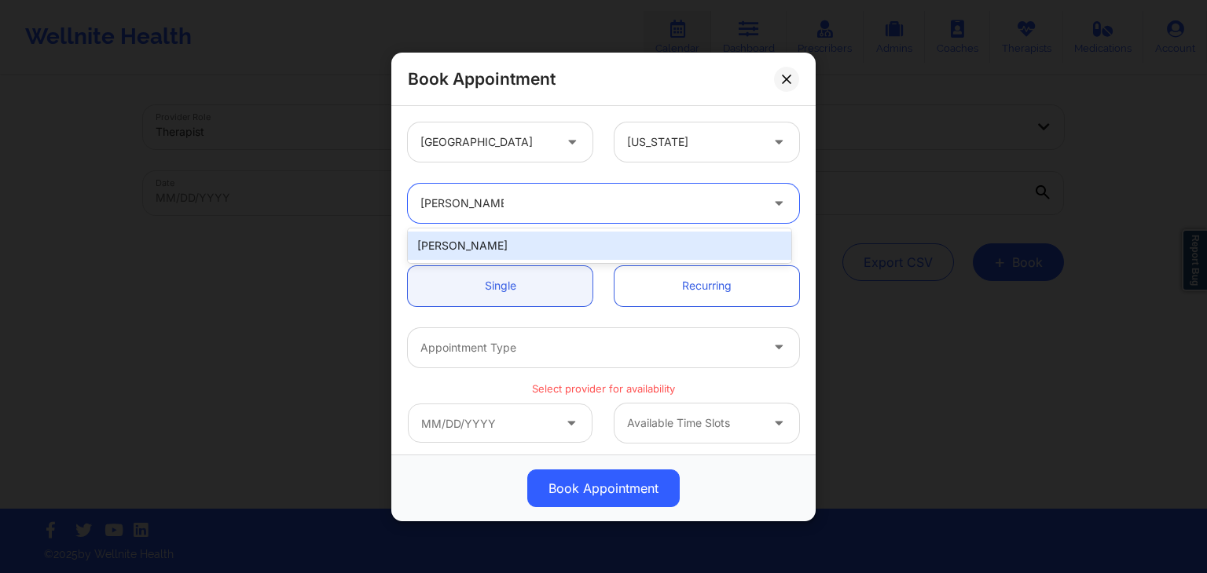
click at [468, 244] on div "[PERSON_NAME]" at bounding box center [599, 246] width 383 height 28
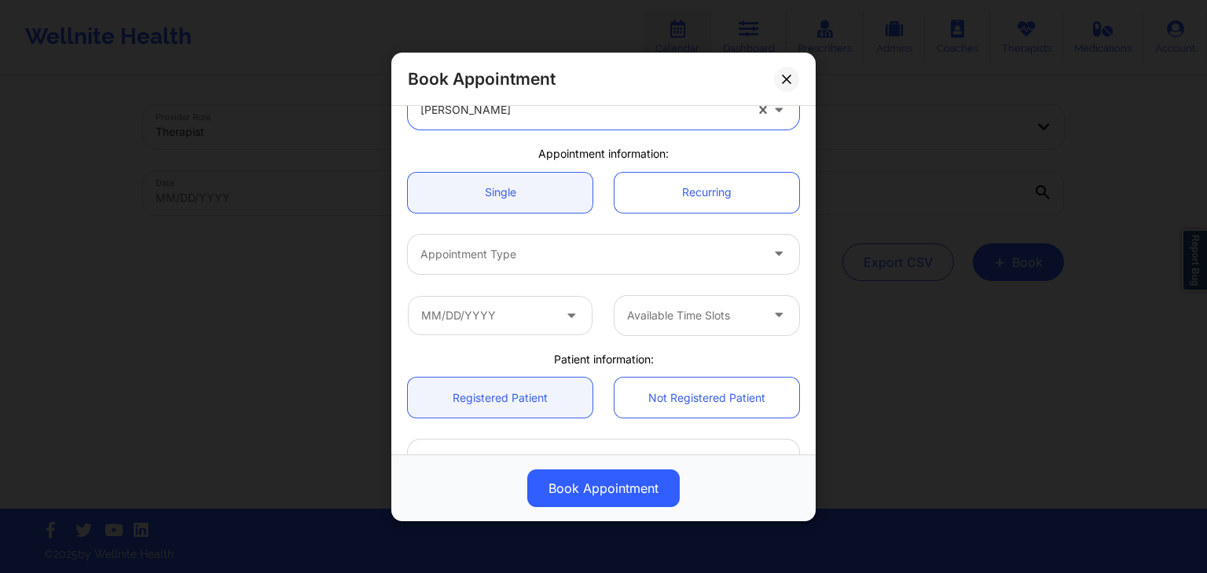
scroll to position [94, 0]
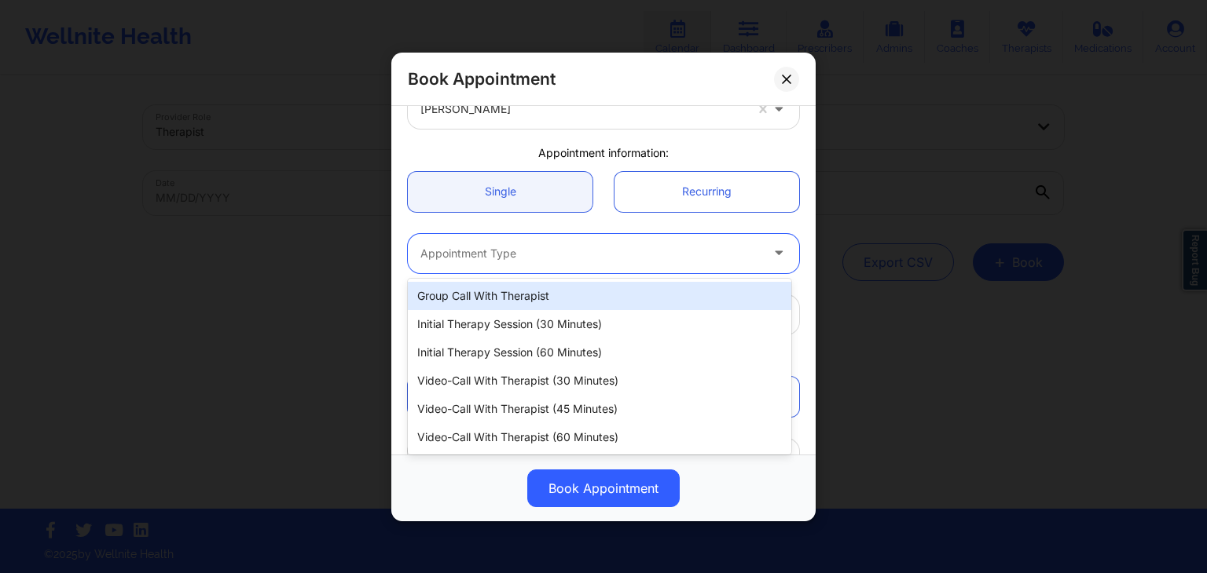
click at [474, 246] on div at bounding box center [589, 253] width 339 height 19
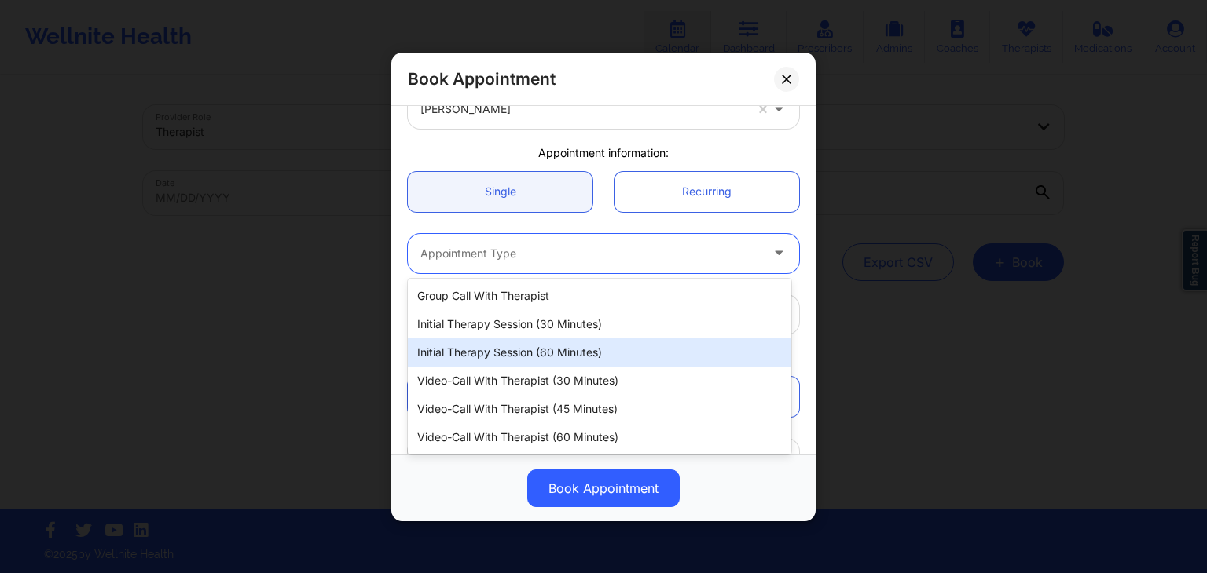
click at [509, 349] on div "Initial Therapy Session (60 minutes)" at bounding box center [599, 353] width 383 height 28
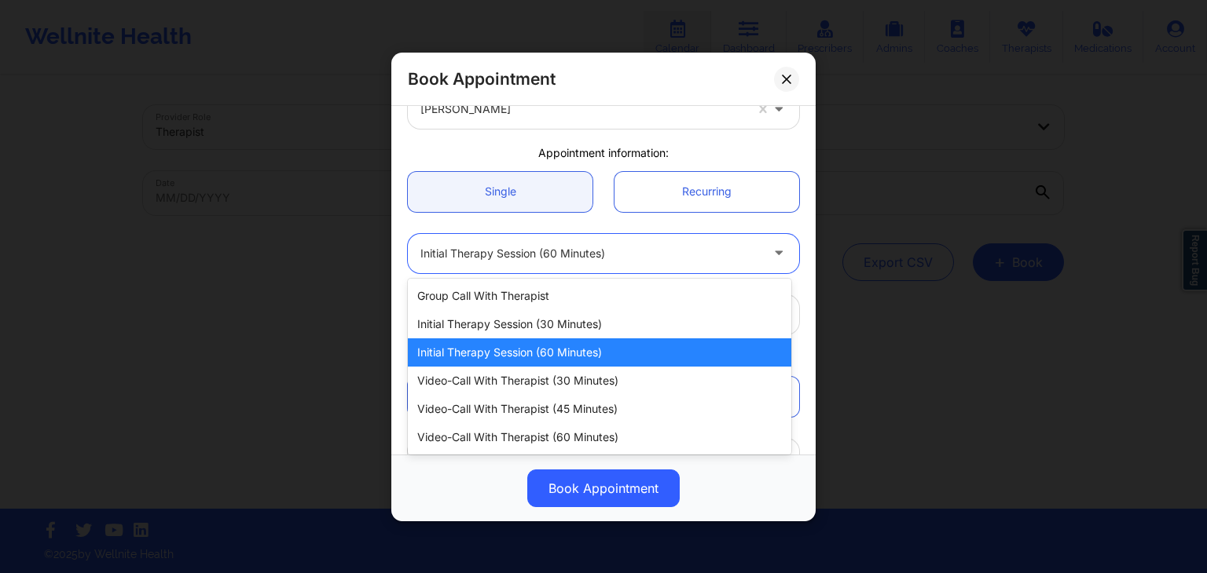
click at [537, 258] on div at bounding box center [589, 253] width 339 height 19
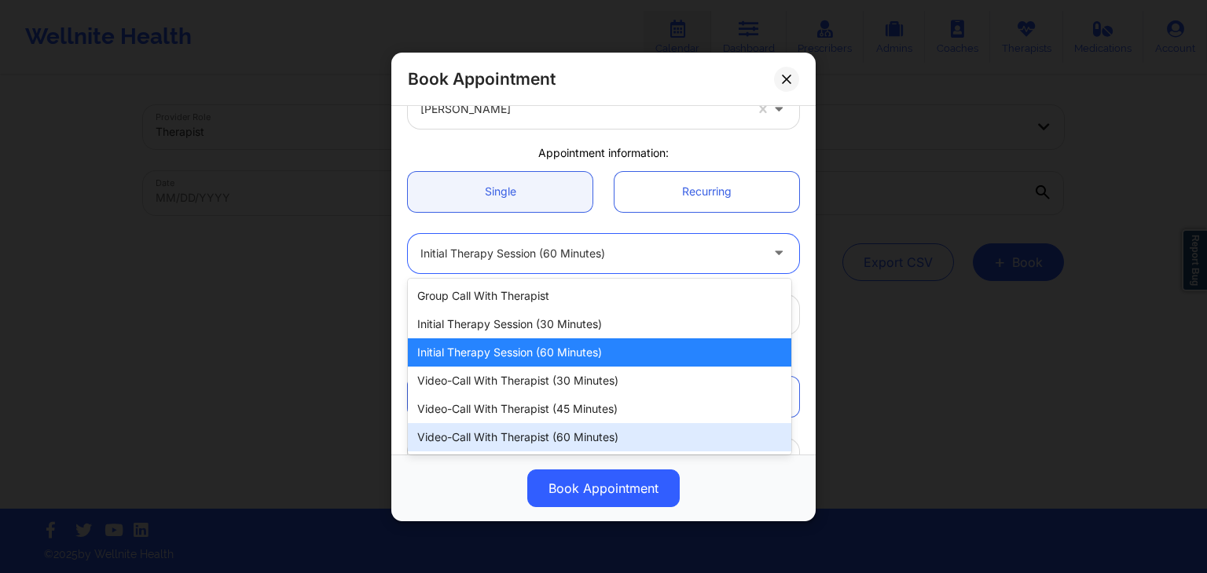
click at [539, 439] on div "Video-Call with Therapist (60 minutes)" at bounding box center [599, 437] width 383 height 28
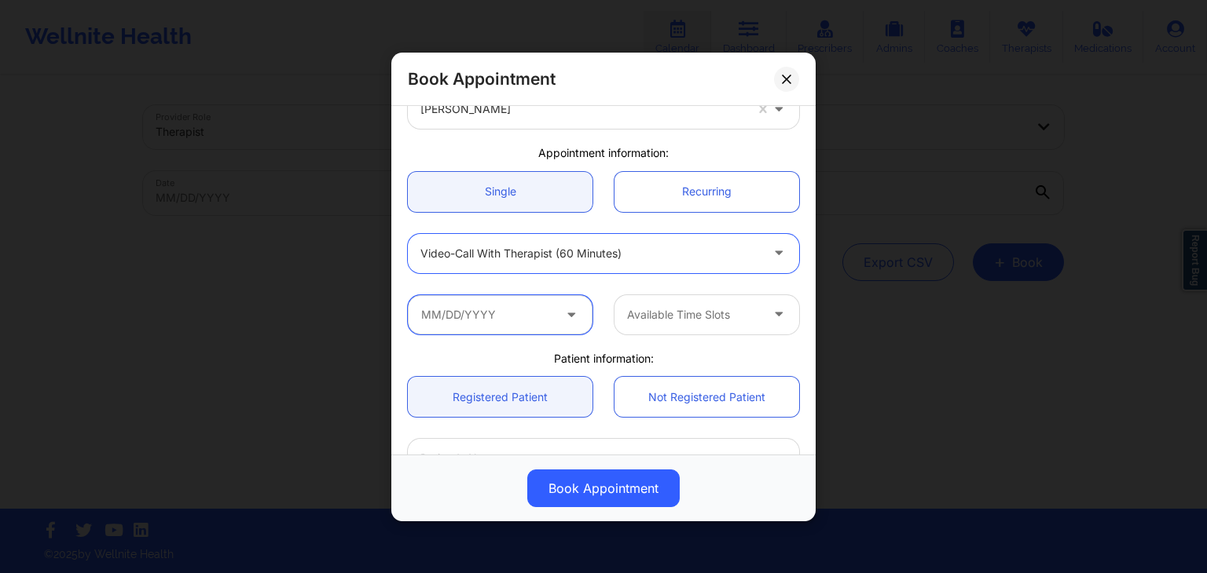
click at [533, 313] on input "text" at bounding box center [500, 314] width 185 height 39
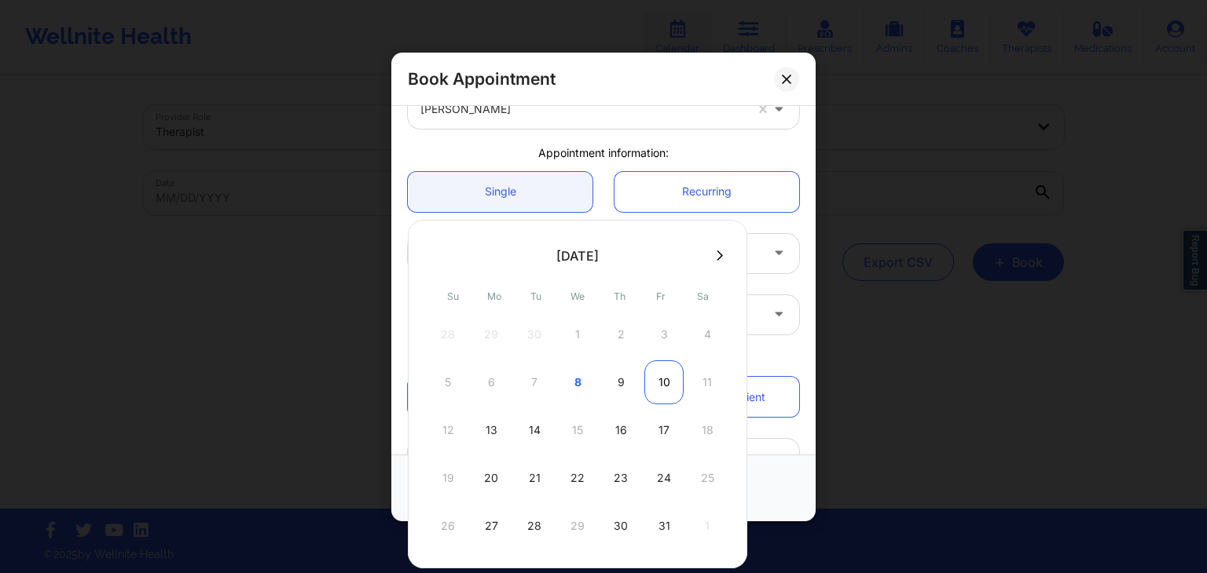
click at [654, 399] on div "10" at bounding box center [663, 383] width 39 height 44
type input "[DATE]"
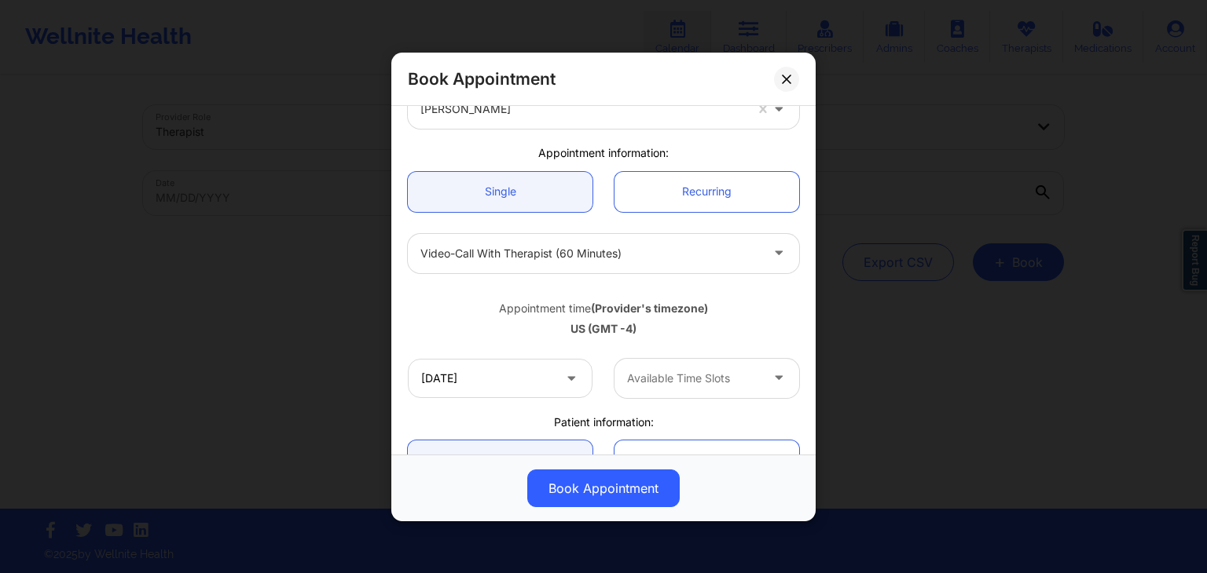
click at [666, 400] on div "[DATE] Available Time Slots" at bounding box center [603, 377] width 413 height 61
click at [653, 375] on div at bounding box center [693, 377] width 133 height 19
click at [653, 428] on div "7:00 PM" at bounding box center [700, 421] width 181 height 28
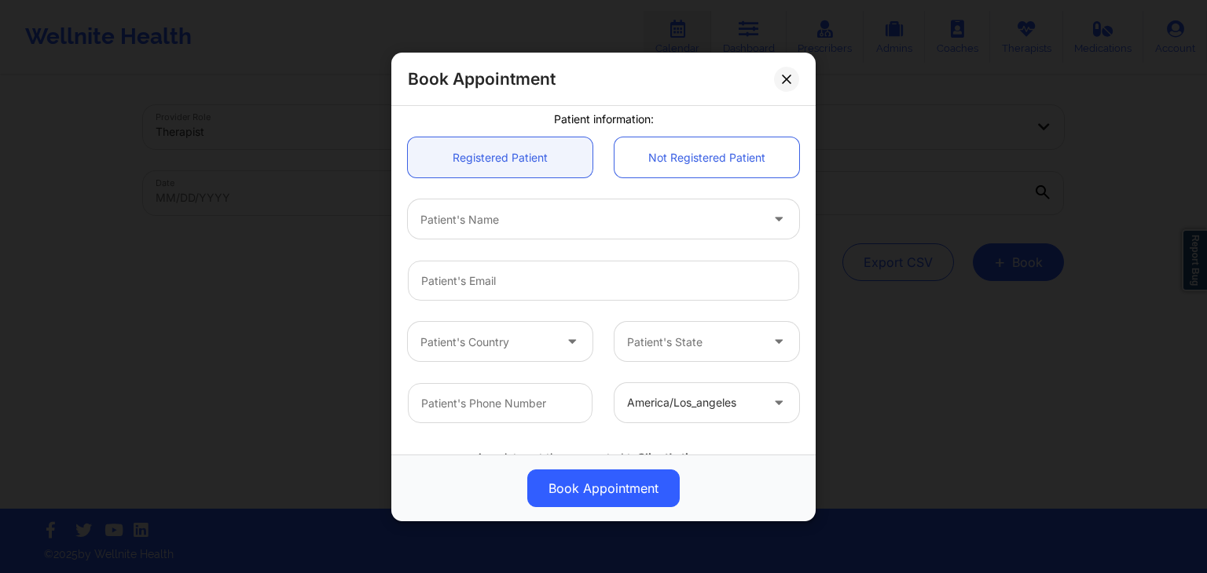
scroll to position [467, 0]
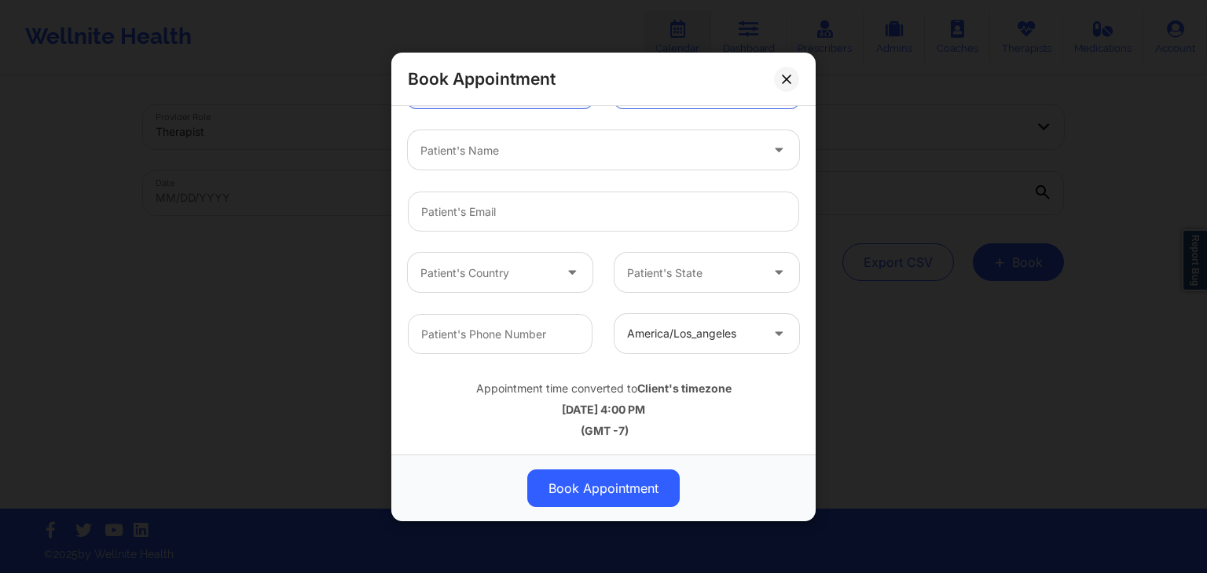
click at [435, 152] on div at bounding box center [589, 150] width 339 height 19
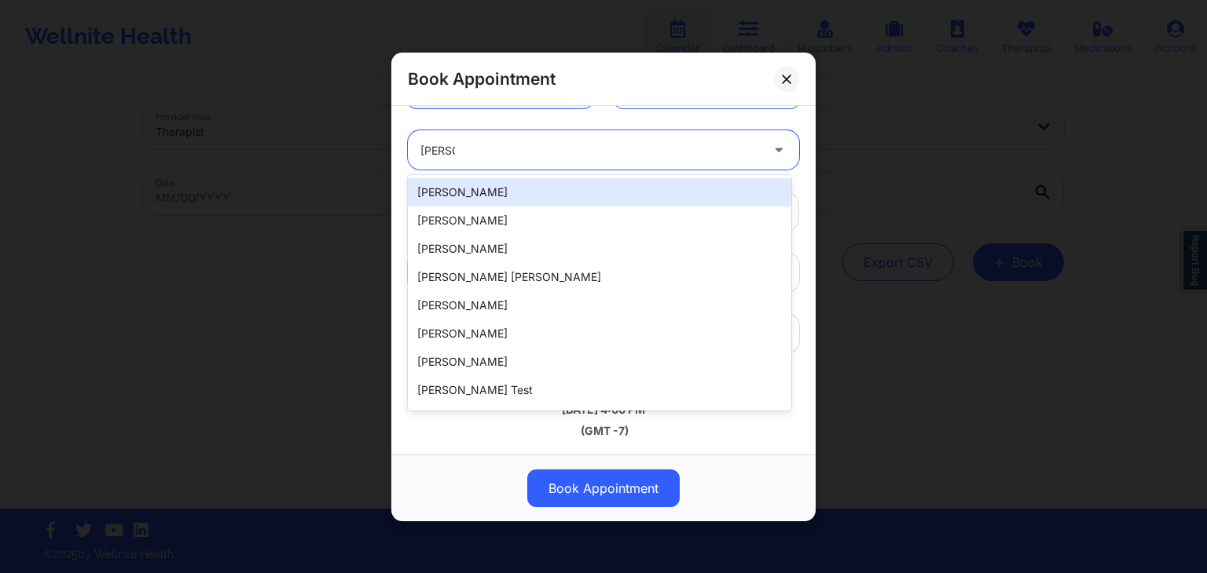
type input "[PERSON_NAME]"
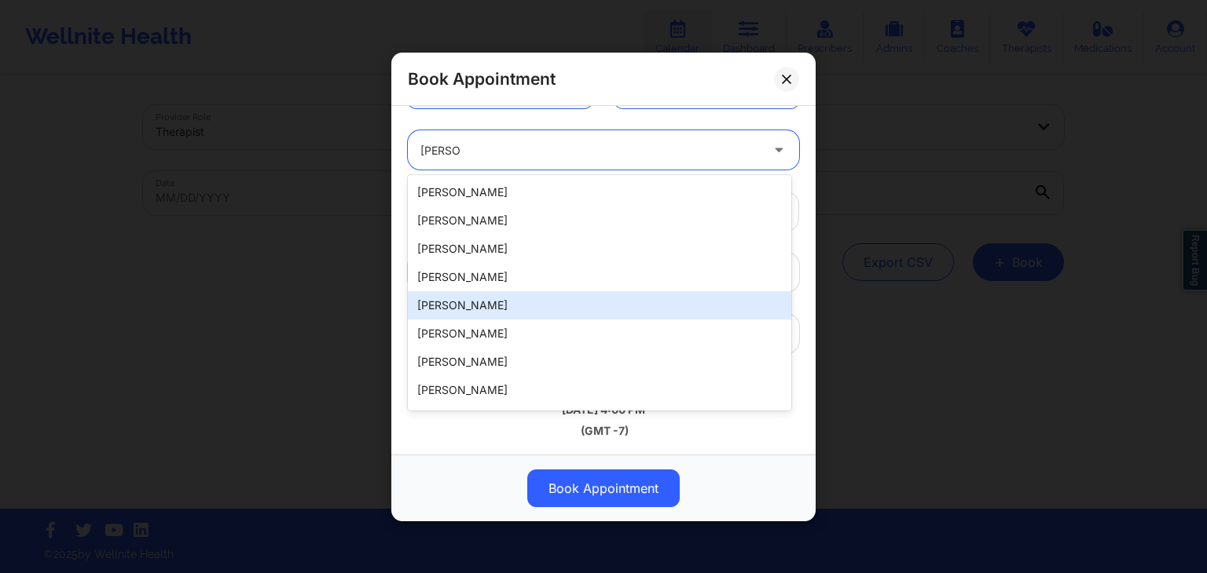
click at [581, 297] on div "[PERSON_NAME]" at bounding box center [599, 305] width 383 height 28
type input "[EMAIL_ADDRESS][DOMAIN_NAME]"
type input "[PHONE_NUMBER]"
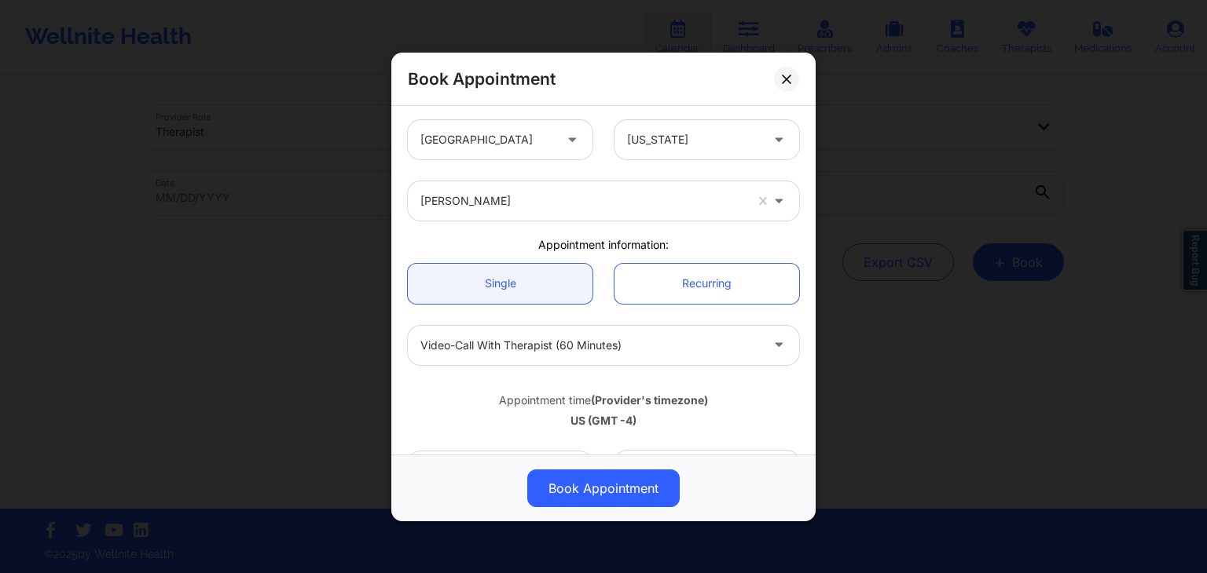
scroll to position [0, 0]
click at [705, 141] on div at bounding box center [693, 142] width 133 height 19
click at [690, 141] on div at bounding box center [693, 142] width 133 height 19
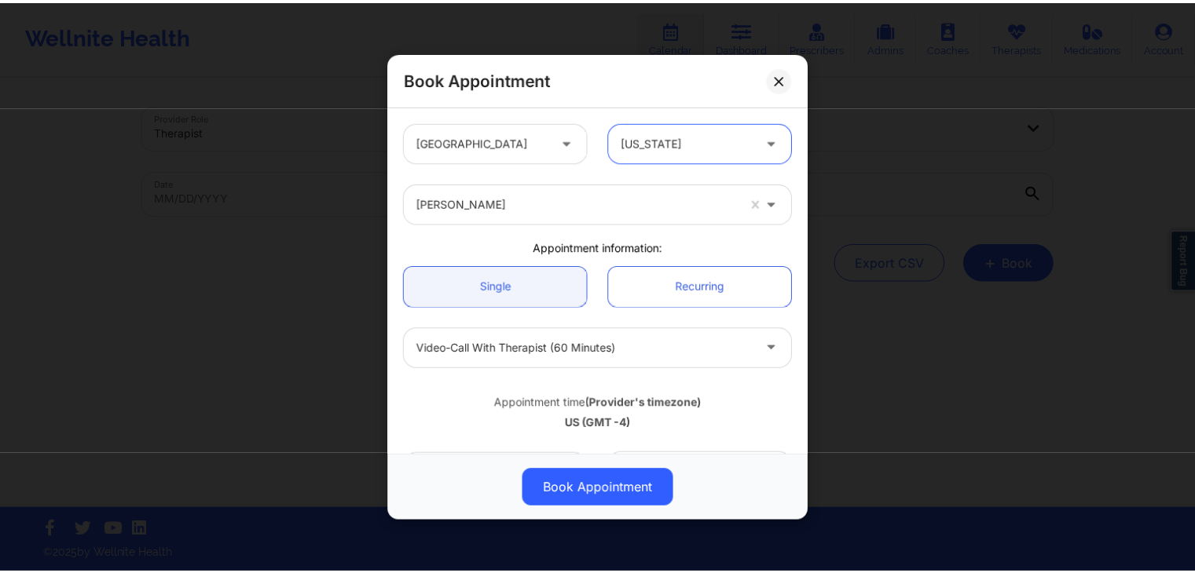
scroll to position [467, 0]
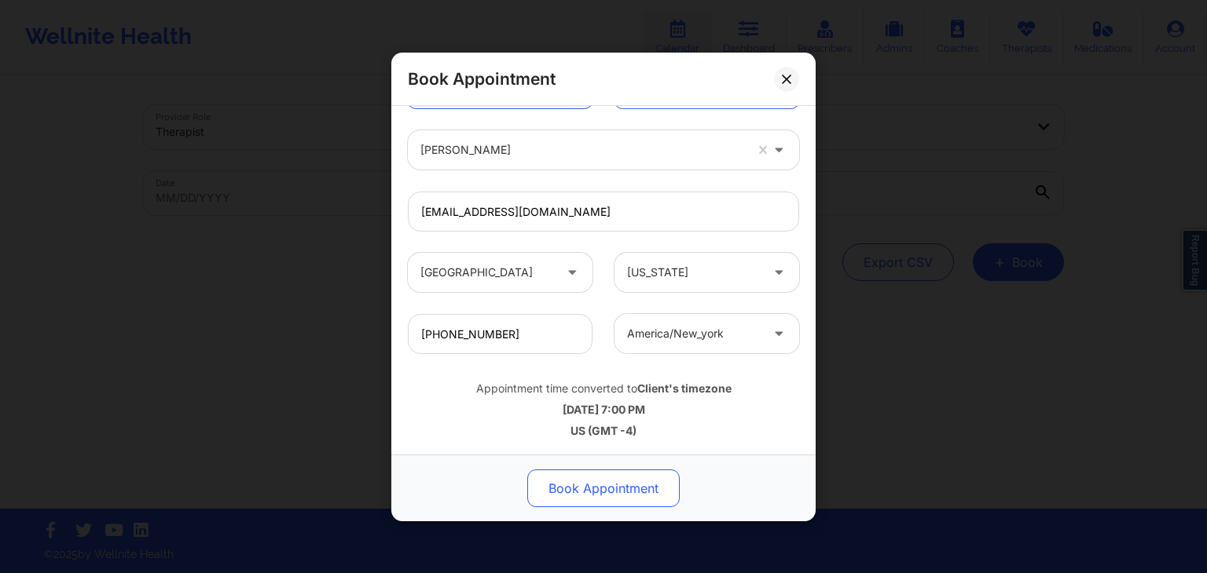
click at [602, 488] on button "Book Appointment" at bounding box center [603, 489] width 152 height 38
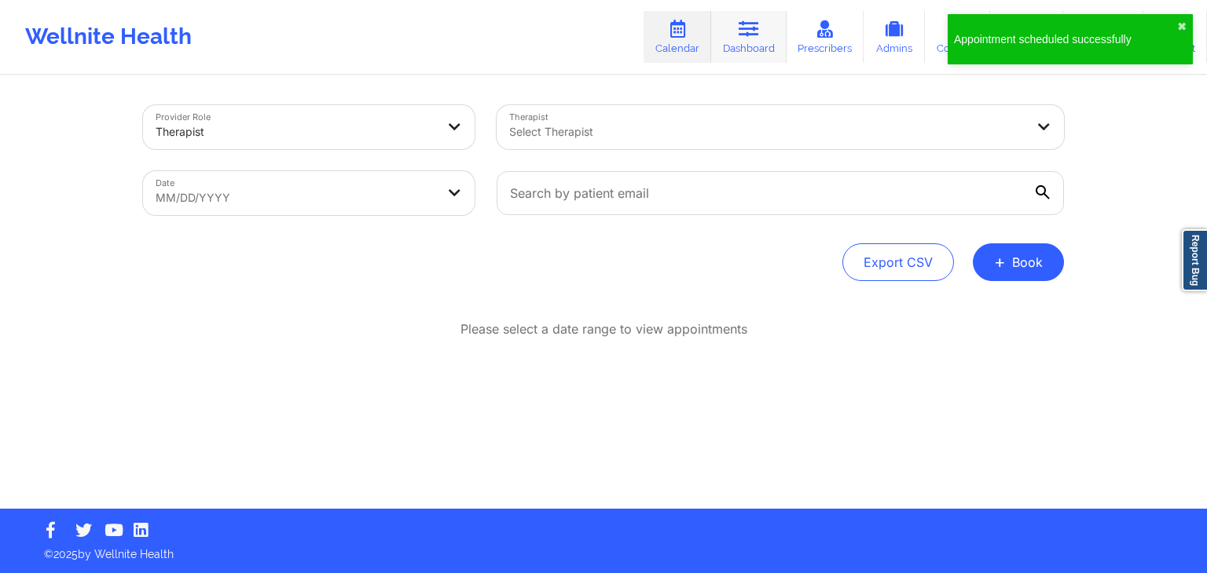
click at [782, 33] on link "Dashboard" at bounding box center [748, 37] width 75 height 52
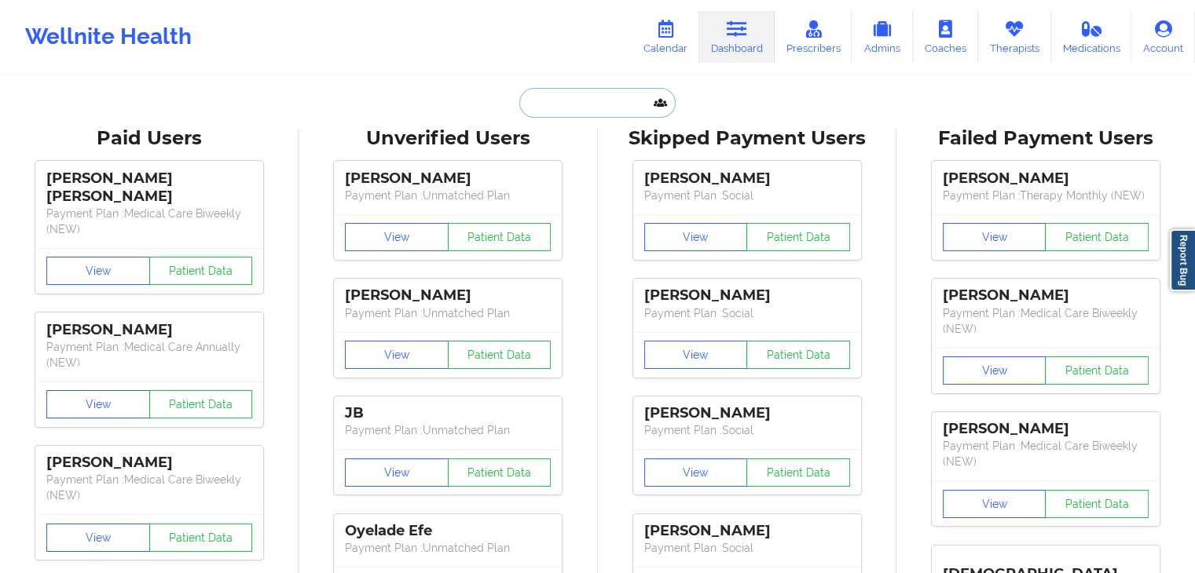
click at [614, 101] on input "text" at bounding box center [597, 103] width 156 height 30
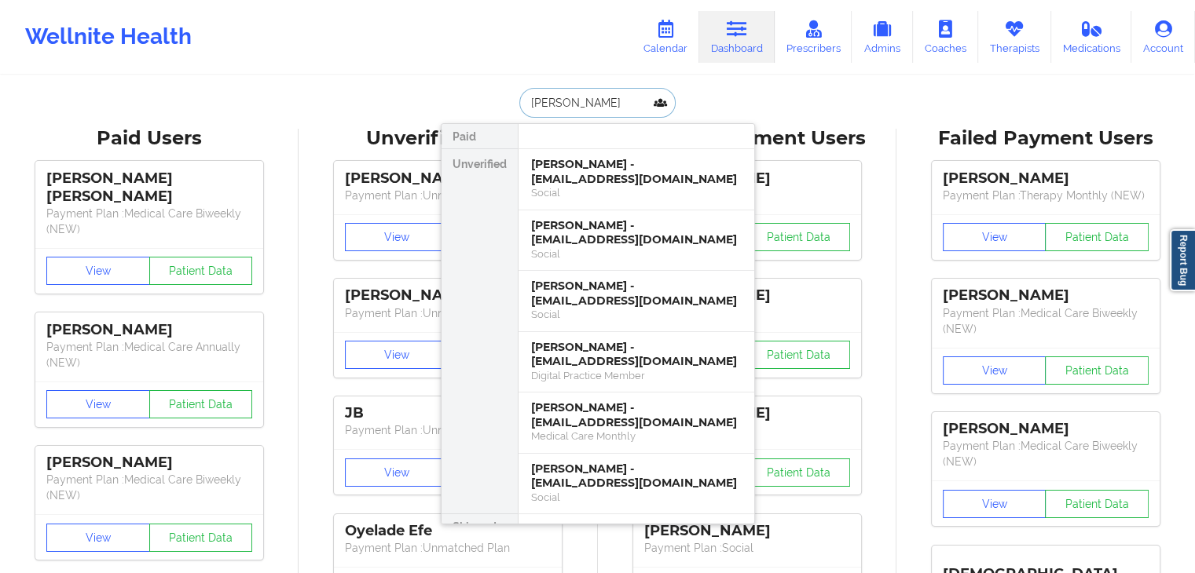
type input "[PERSON_NAME]"
click at [617, 284] on div "[PERSON_NAME] - [EMAIL_ADDRESS][DOMAIN_NAME]" at bounding box center [636, 293] width 211 height 29
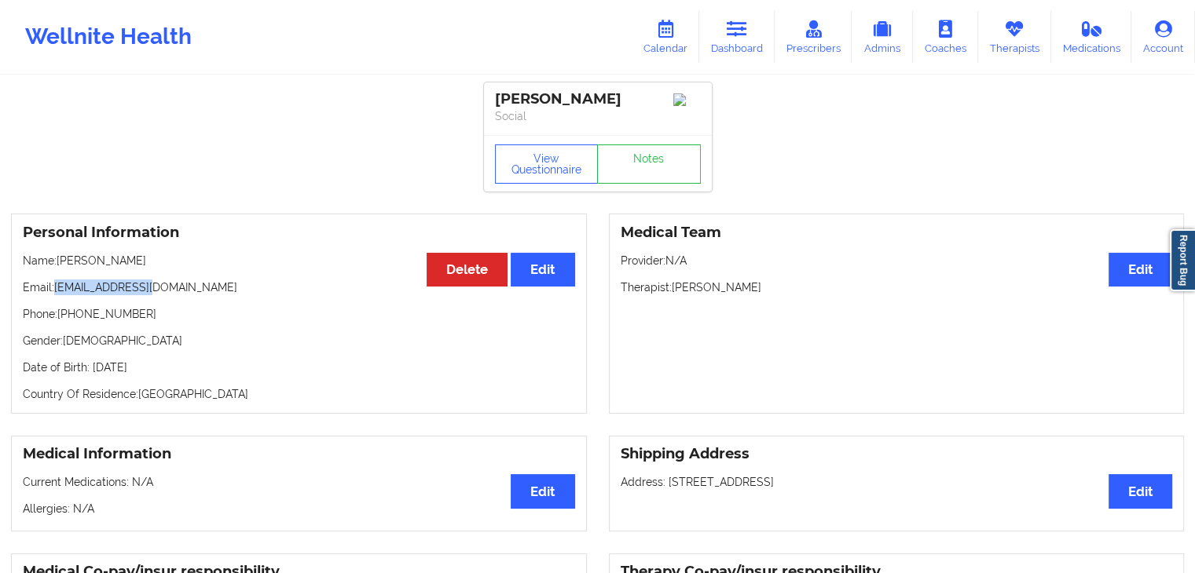
drag, startPoint x: 159, startPoint y: 298, endPoint x: 57, endPoint y: 289, distance: 102.5
click at [57, 289] on p "Email: [EMAIL_ADDRESS][DOMAIN_NAME]" at bounding box center [299, 288] width 552 height 16
